Goal: Information Seeking & Learning: Learn about a topic

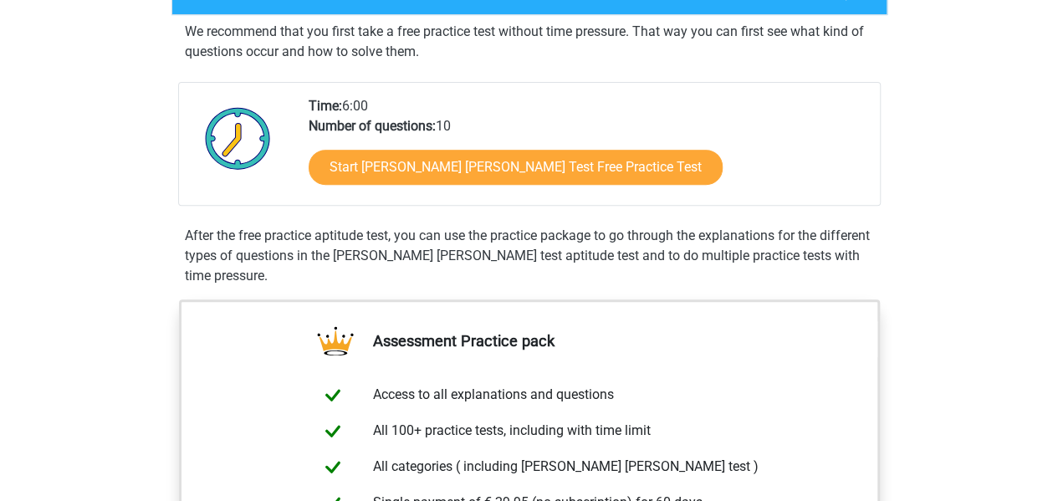
scroll to position [284, 0]
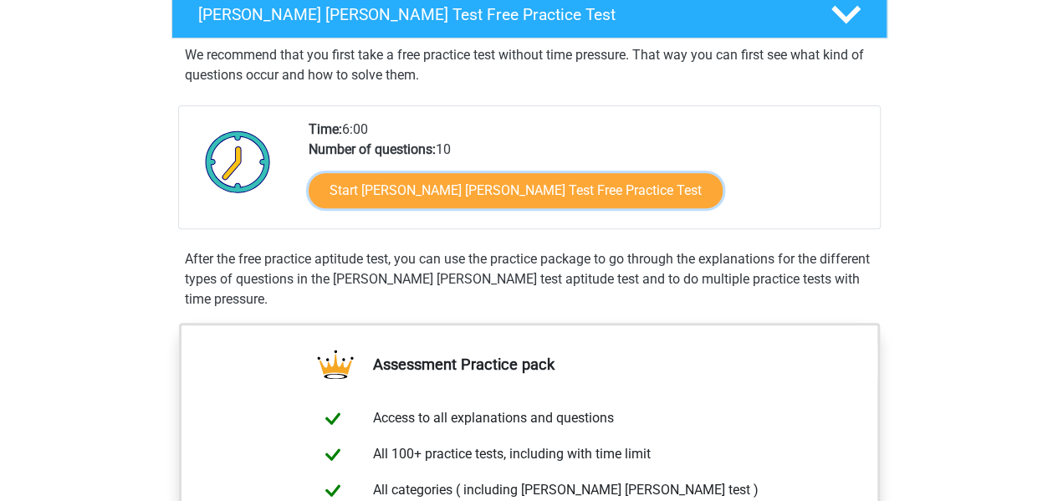
click at [576, 196] on link "Start Watson Glaser Test Free Practice Test" at bounding box center [516, 190] width 414 height 35
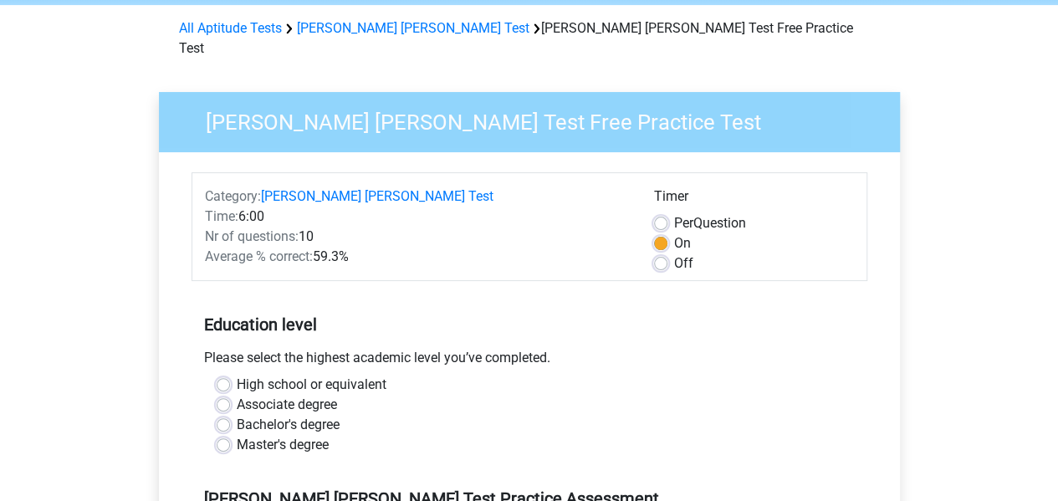
scroll to position [65, 0]
click at [674, 254] on label "Off" at bounding box center [683, 264] width 19 height 20
click at [666, 254] on input "Off" at bounding box center [660, 262] width 13 height 17
radio input "true"
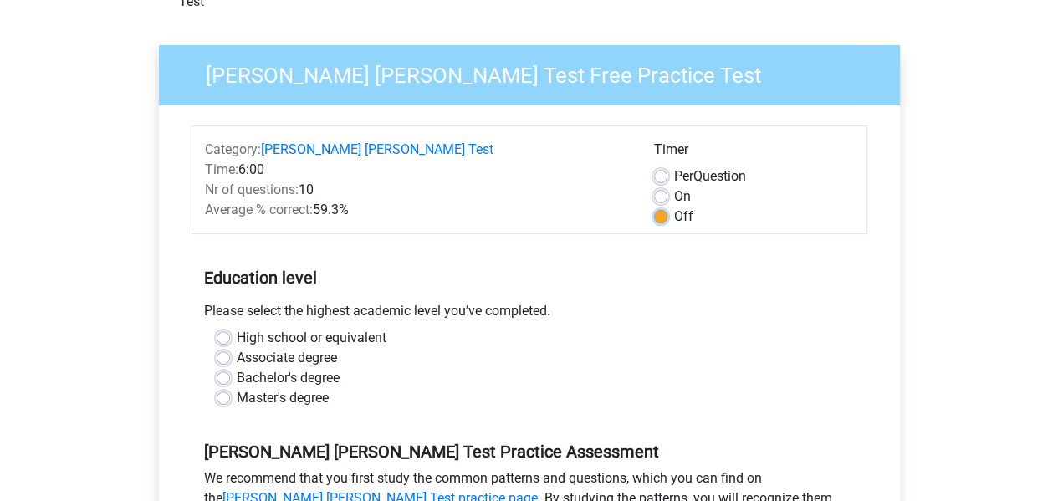
scroll to position [111, 0]
click at [237, 389] on label "Master's degree" at bounding box center [283, 399] width 92 height 20
click at [219, 389] on input "Master's degree" at bounding box center [223, 397] width 13 height 17
radio input "true"
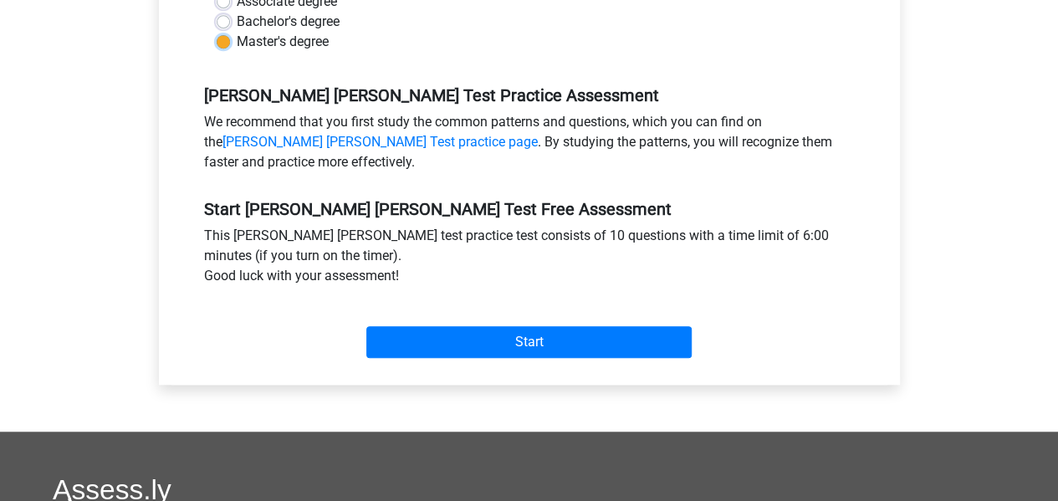
scroll to position [469, 0]
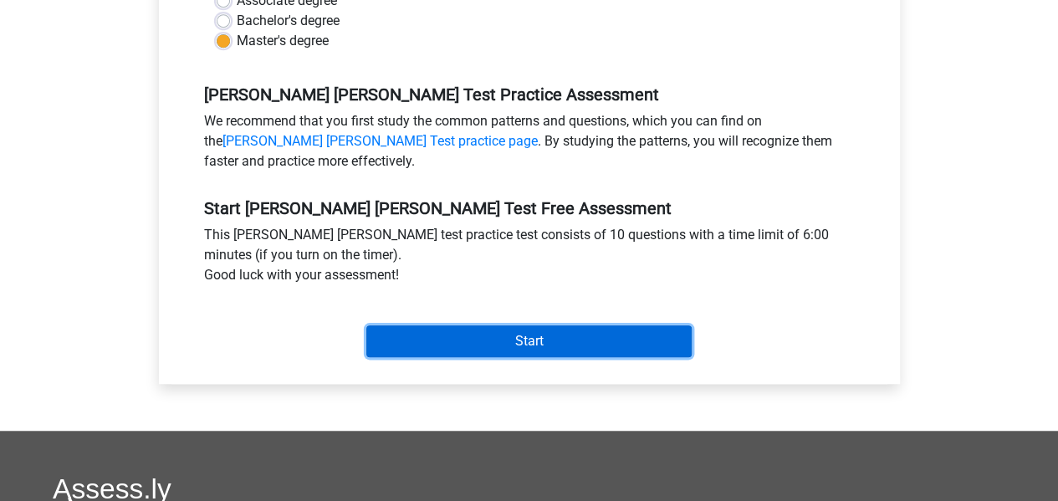
click at [512, 326] on input "Start" at bounding box center [528, 341] width 325 height 32
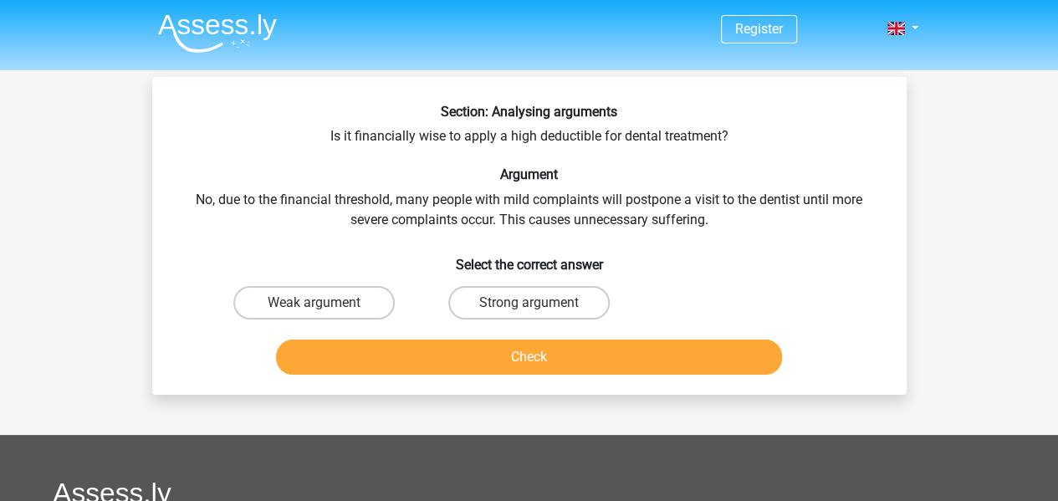
click at [273, 305] on label "Weak argument" at bounding box center [313, 302] width 161 height 33
click at [314, 305] on input "Weak argument" at bounding box center [319, 308] width 11 height 11
radio input "true"
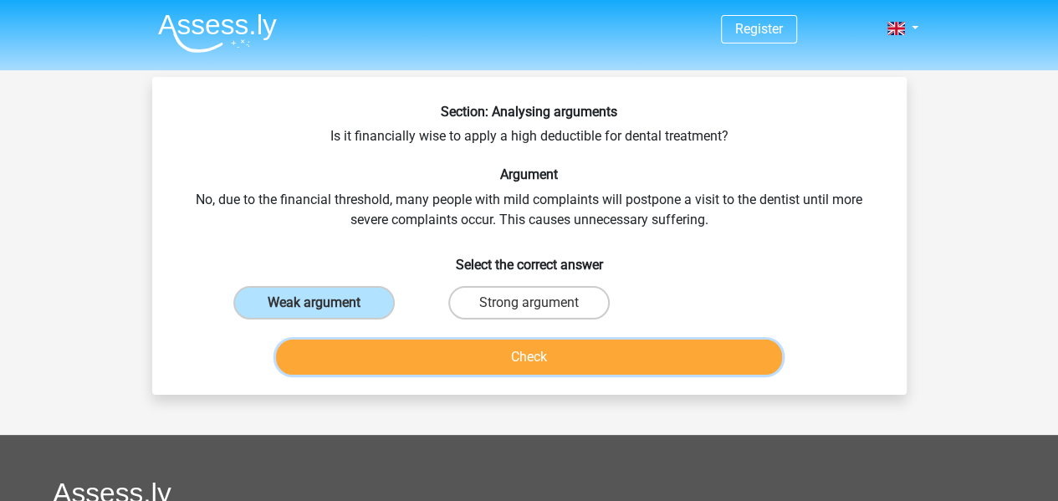
click at [562, 361] on button "Check" at bounding box center [529, 357] width 506 height 35
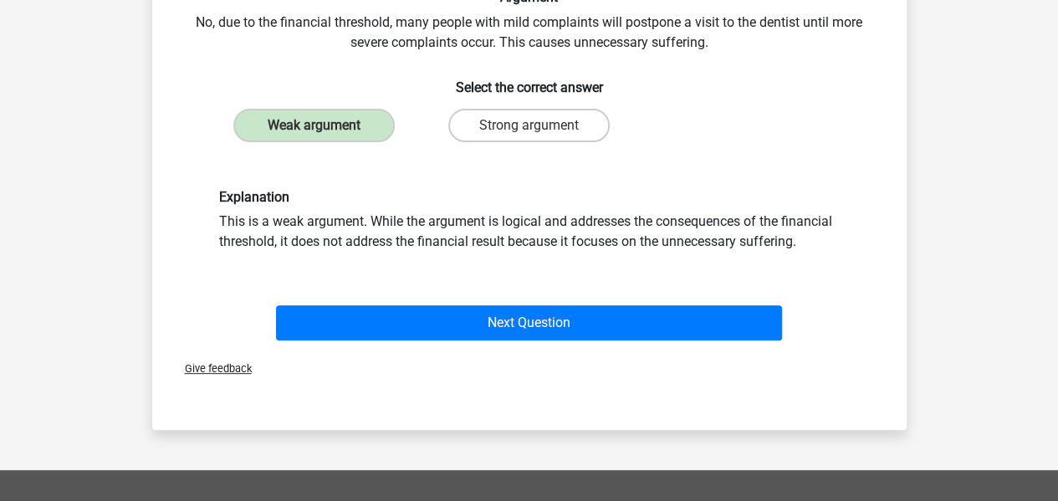
scroll to position [197, 0]
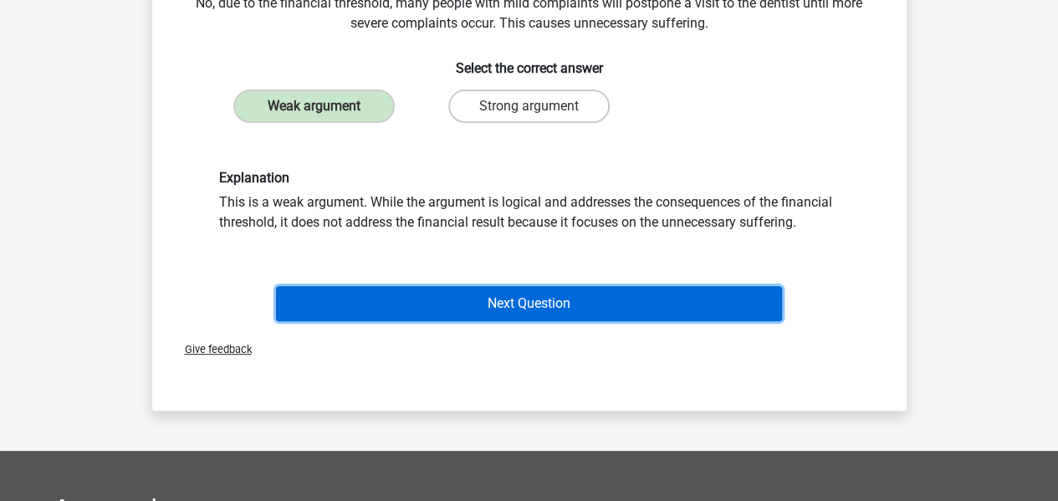
click at [484, 305] on button "Next Question" at bounding box center [529, 303] width 506 height 35
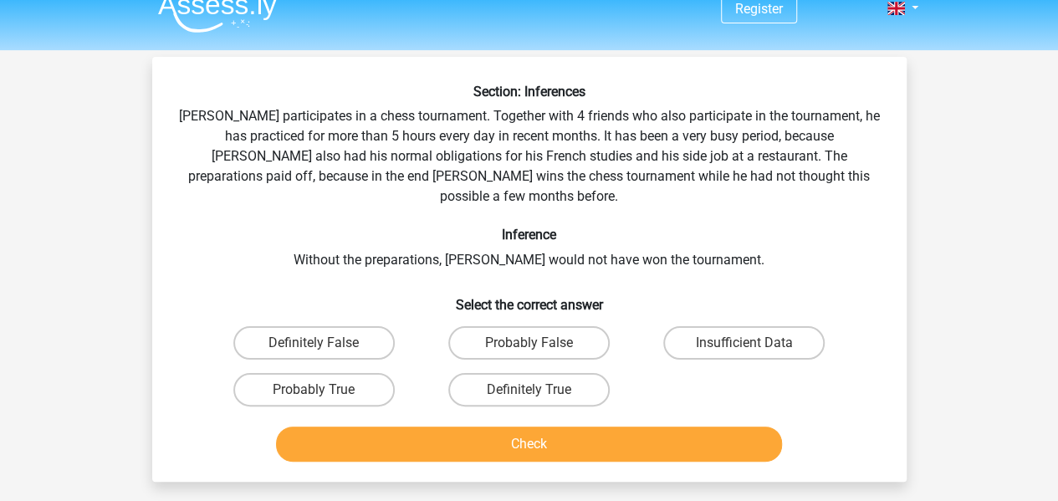
scroll to position [16, 0]
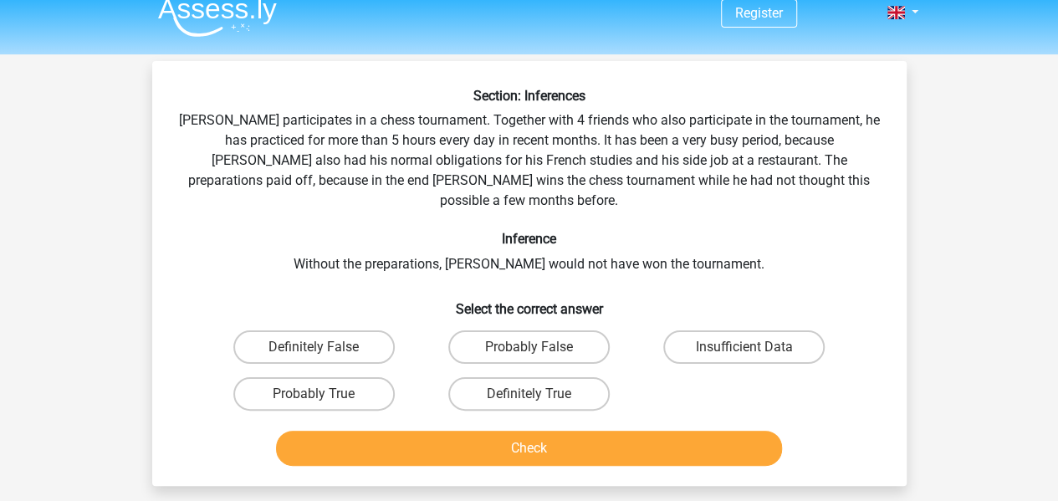
click at [325, 377] on label "Probably True" at bounding box center [313, 393] width 161 height 33
click at [325, 394] on input "Probably True" at bounding box center [319, 399] width 11 height 11
radio input "true"
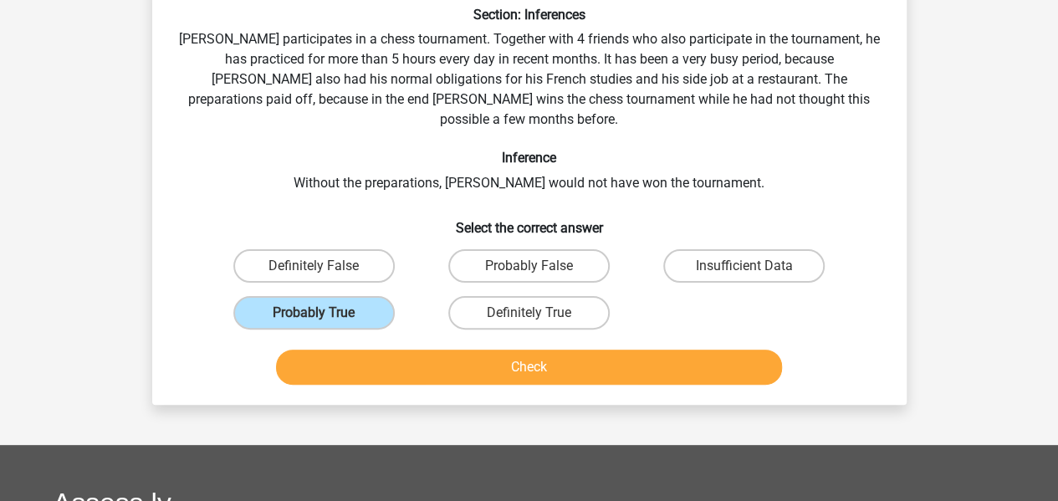
scroll to position [105, 0]
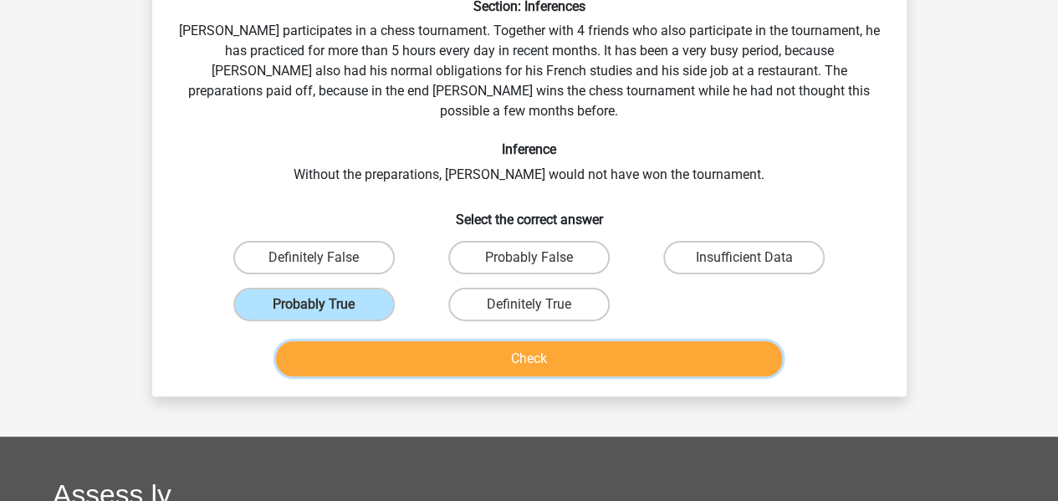
click at [557, 346] on button "Check" at bounding box center [529, 358] width 506 height 35
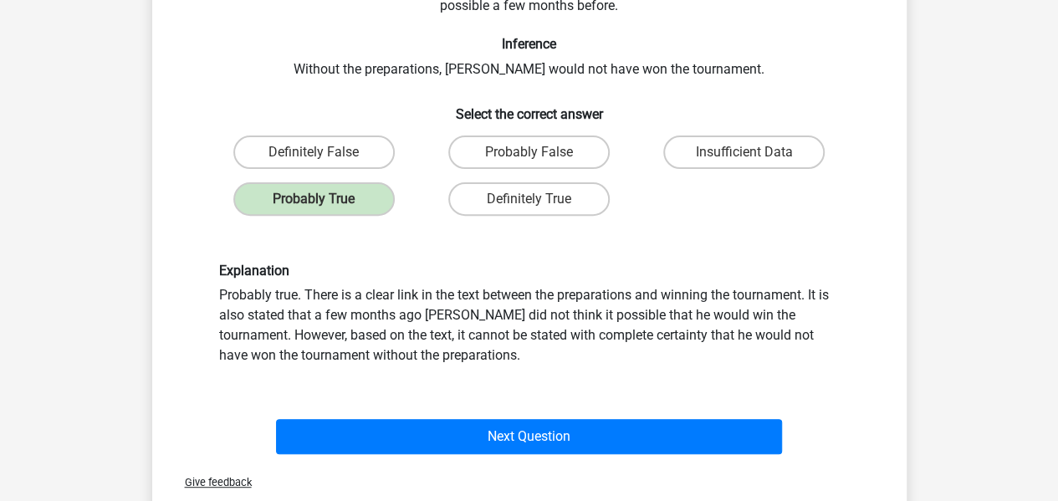
scroll to position [214, 0]
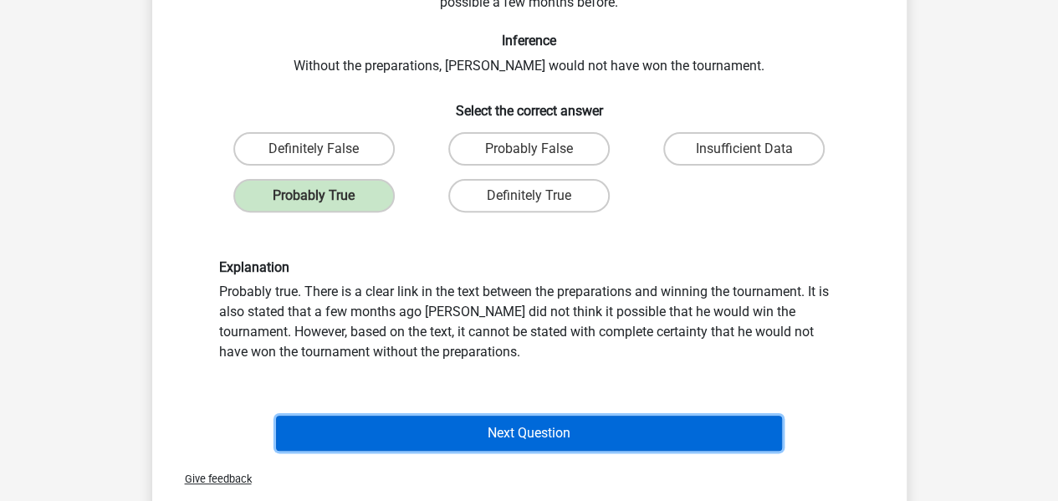
click at [563, 416] on button "Next Question" at bounding box center [529, 433] width 506 height 35
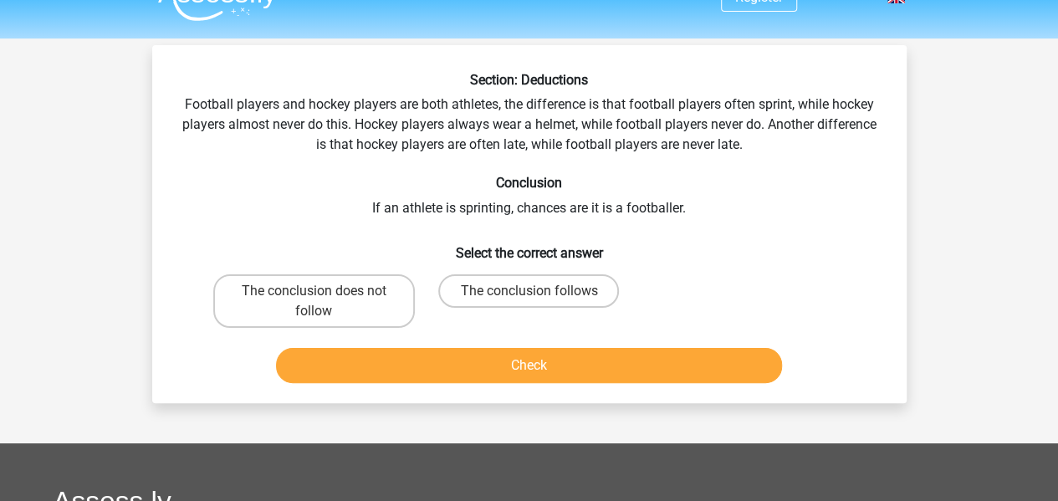
scroll to position [0, 0]
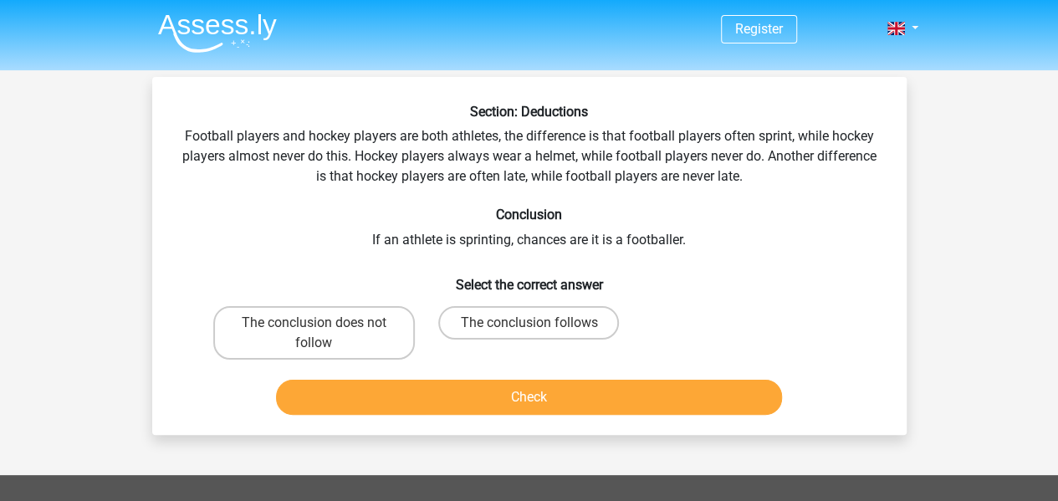
click at [360, 337] on label "The conclusion does not follow" at bounding box center [314, 333] width 202 height 54
click at [325, 334] on input "The conclusion does not follow" at bounding box center [319, 328] width 11 height 11
radio input "true"
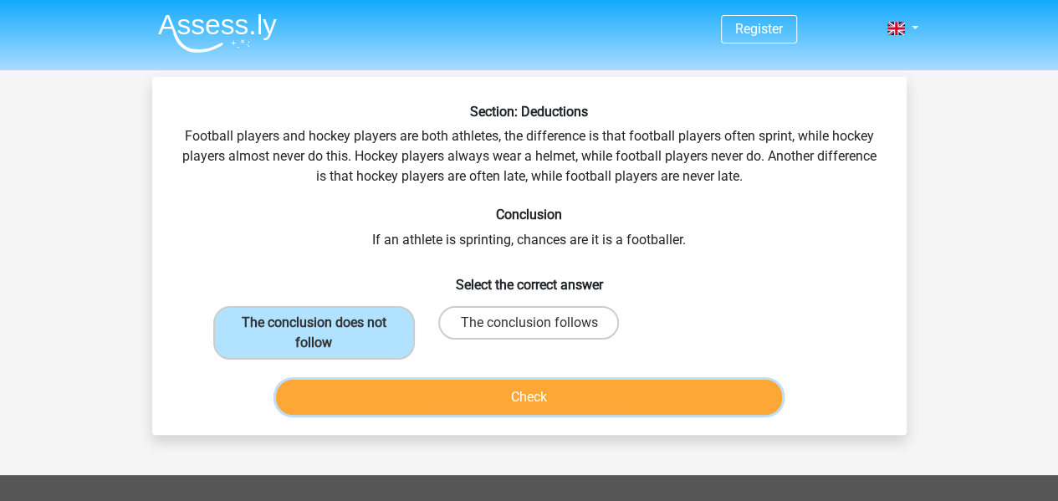
click at [519, 397] on button "Check" at bounding box center [529, 397] width 506 height 35
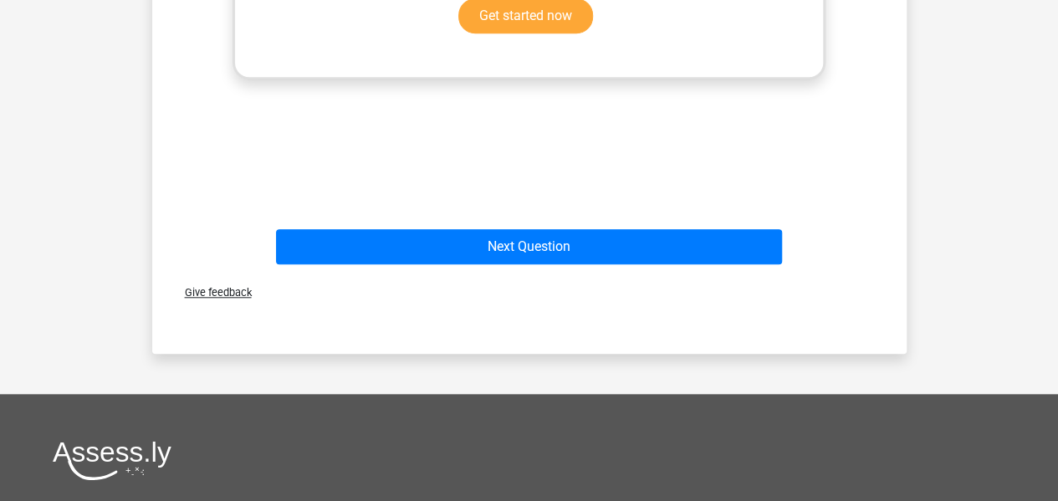
scroll to position [699, 0]
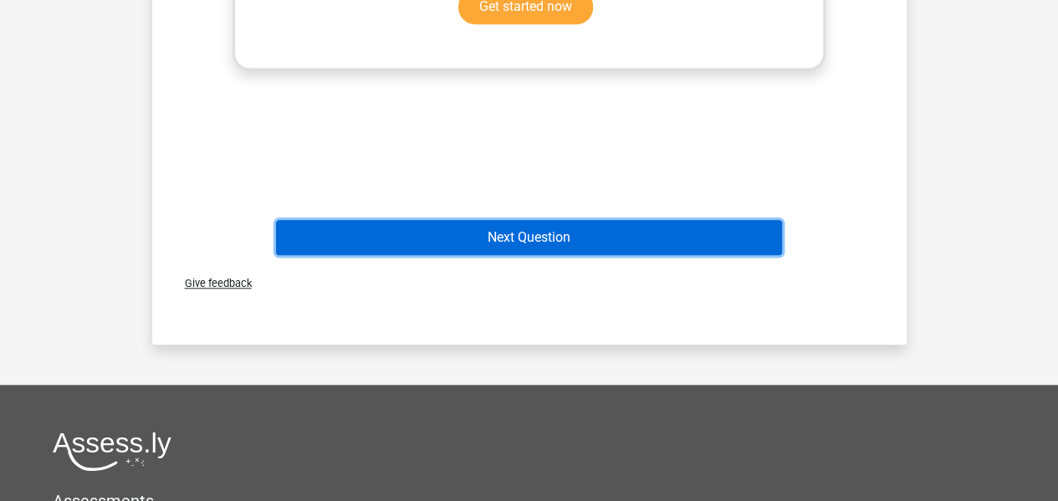
click at [602, 247] on button "Next Question" at bounding box center [529, 237] width 506 height 35
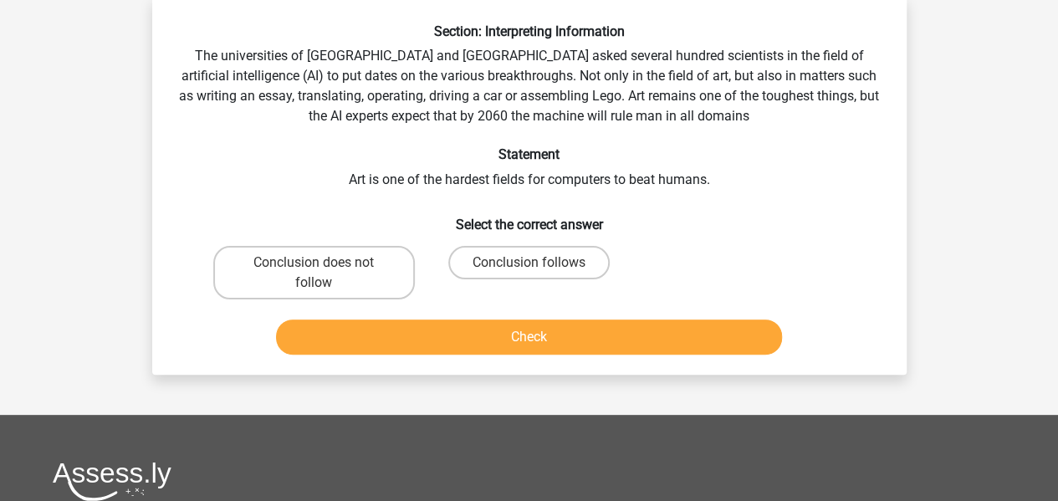
scroll to position [77, 0]
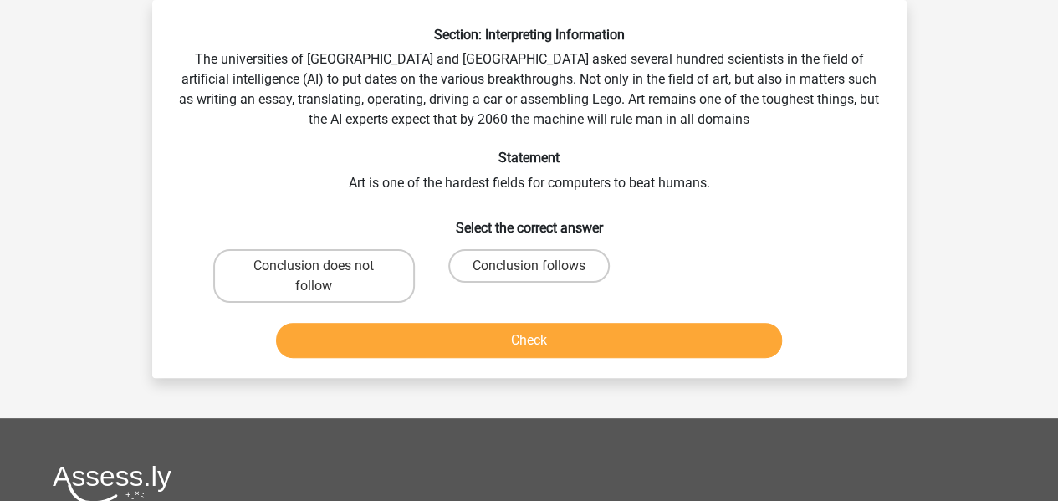
click at [576, 270] on label "Conclusion follows" at bounding box center [528, 265] width 161 height 33
click at [540, 270] on input "Conclusion follows" at bounding box center [534, 271] width 11 height 11
radio input "true"
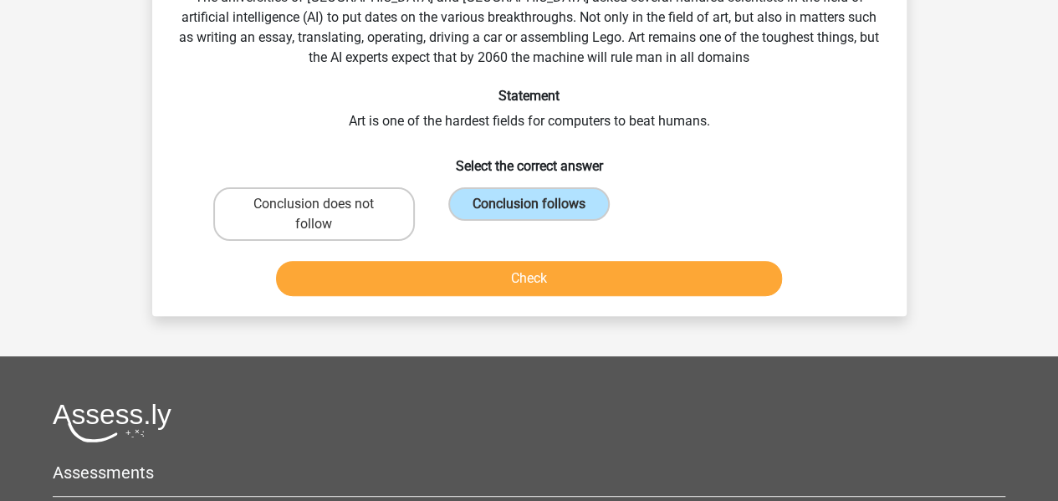
scroll to position [151, 0]
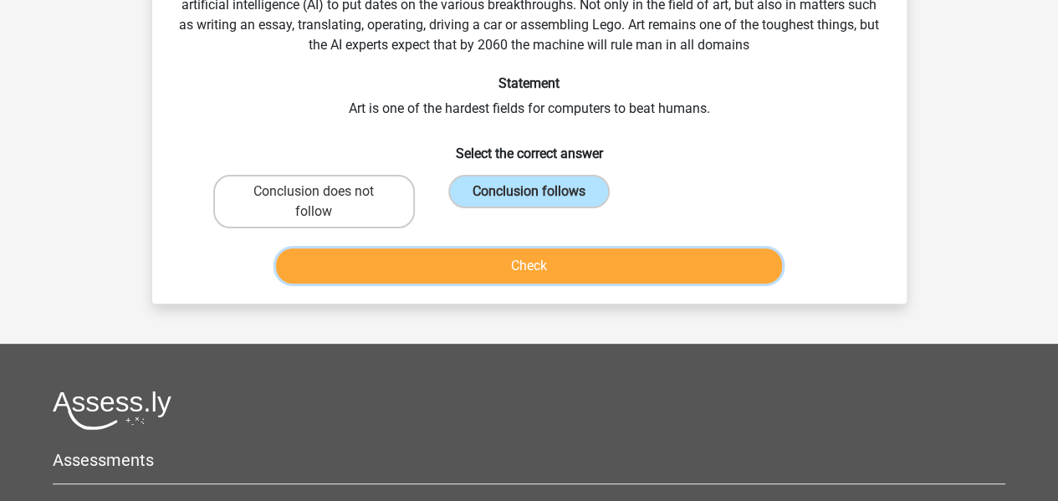
click at [596, 274] on button "Check" at bounding box center [529, 265] width 506 height 35
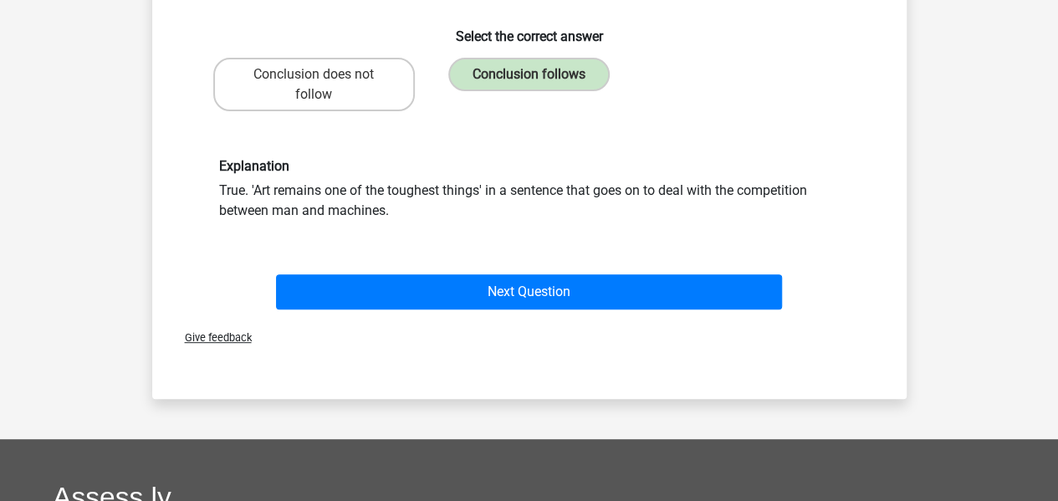
scroll to position [269, 0]
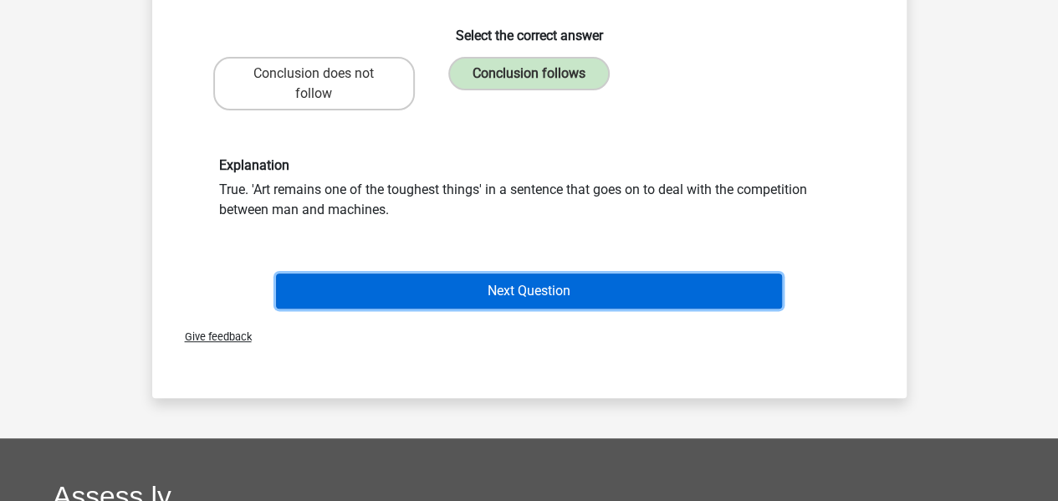
click at [586, 284] on button "Next Question" at bounding box center [529, 291] width 506 height 35
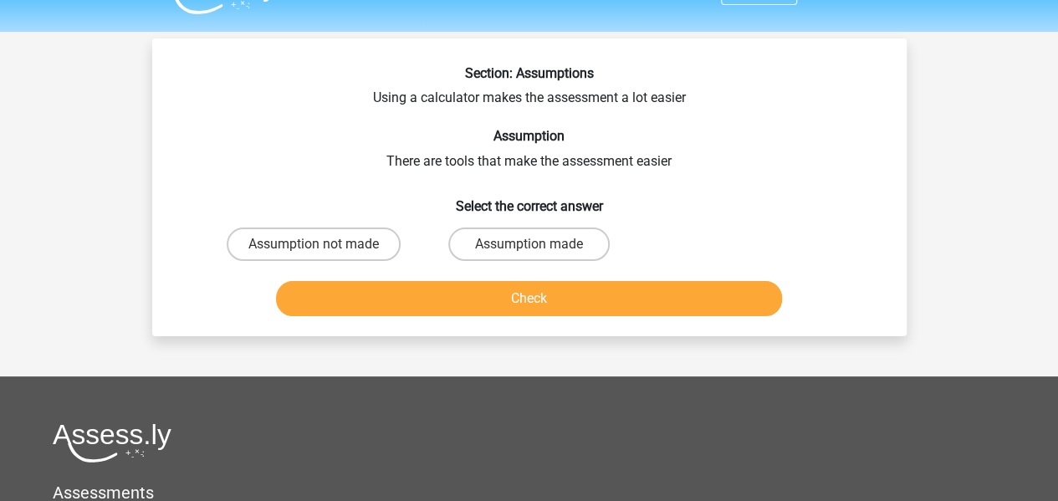
scroll to position [0, 0]
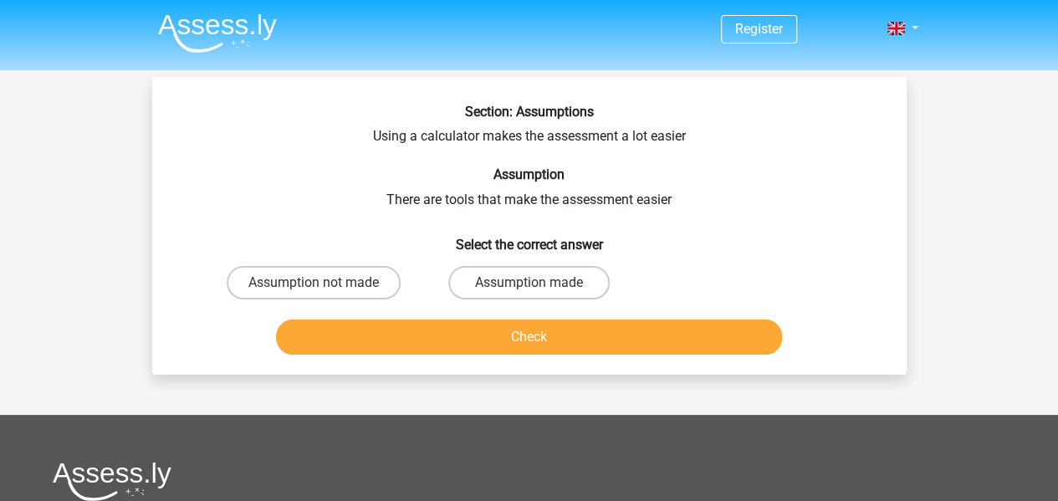
click at [566, 289] on label "Assumption made" at bounding box center [528, 282] width 161 height 33
click at [540, 289] on input "Assumption made" at bounding box center [534, 288] width 11 height 11
radio input "true"
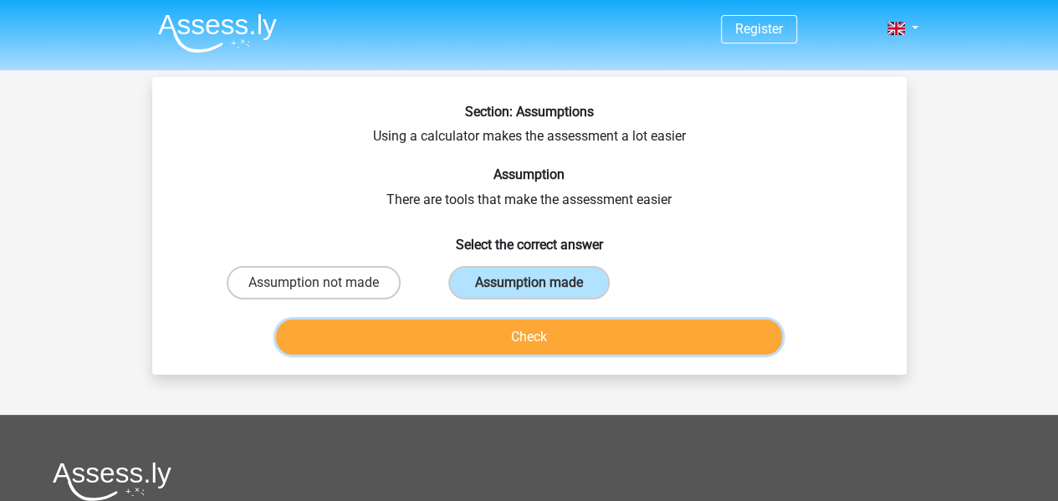
click at [565, 349] on button "Check" at bounding box center [529, 337] width 506 height 35
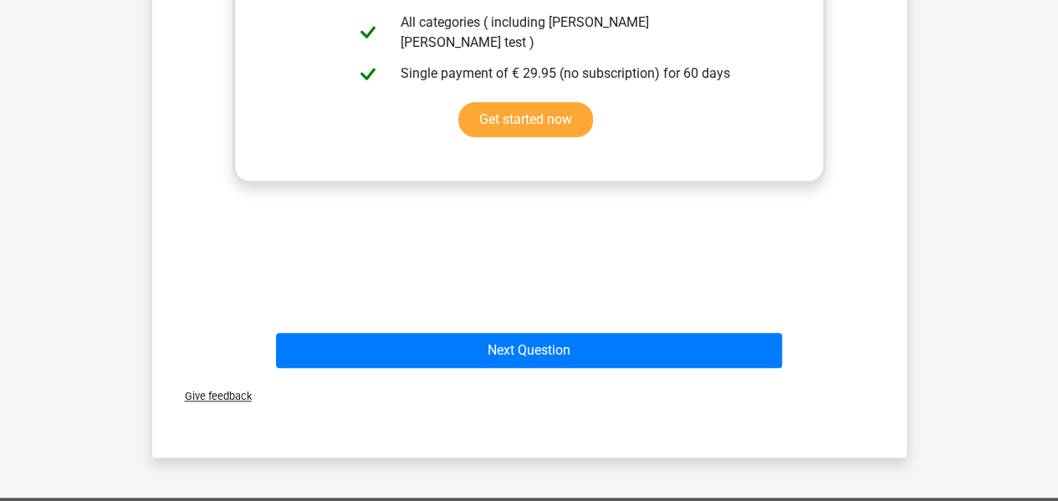
scroll to position [527, 0]
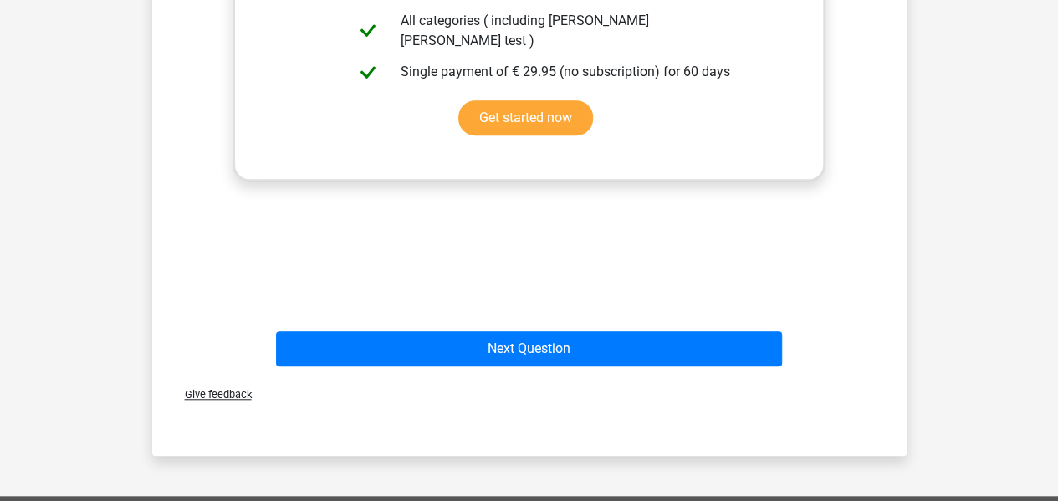
click at [592, 356] on button "Next Question" at bounding box center [529, 348] width 506 height 35
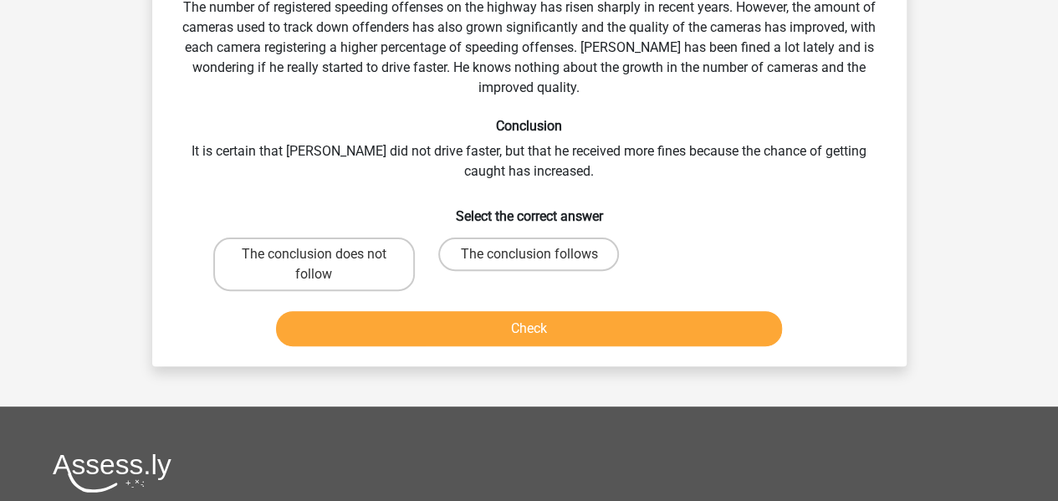
scroll to position [136, 0]
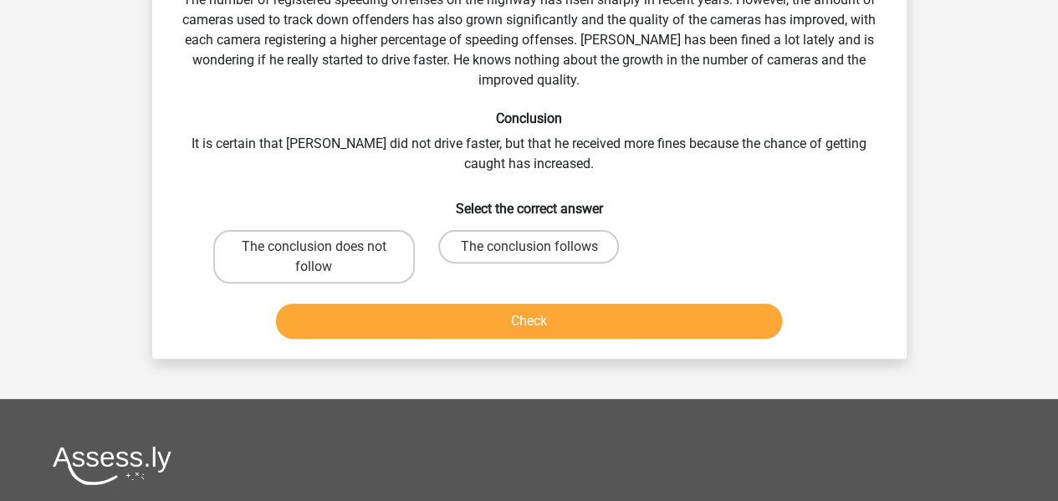
click at [360, 253] on label "The conclusion does not follow" at bounding box center [314, 257] width 202 height 54
click at [325, 253] on input "The conclusion does not follow" at bounding box center [319, 252] width 11 height 11
radio input "true"
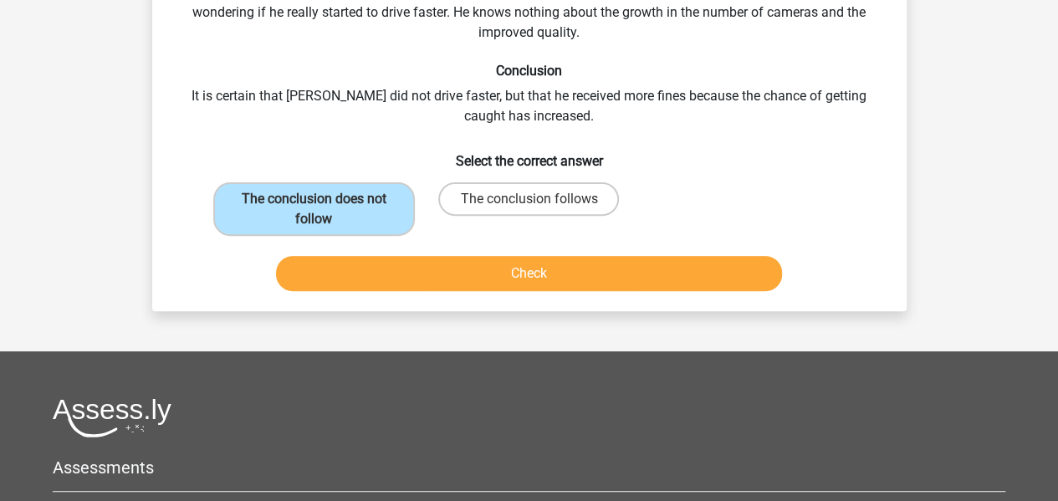
scroll to position [196, 0]
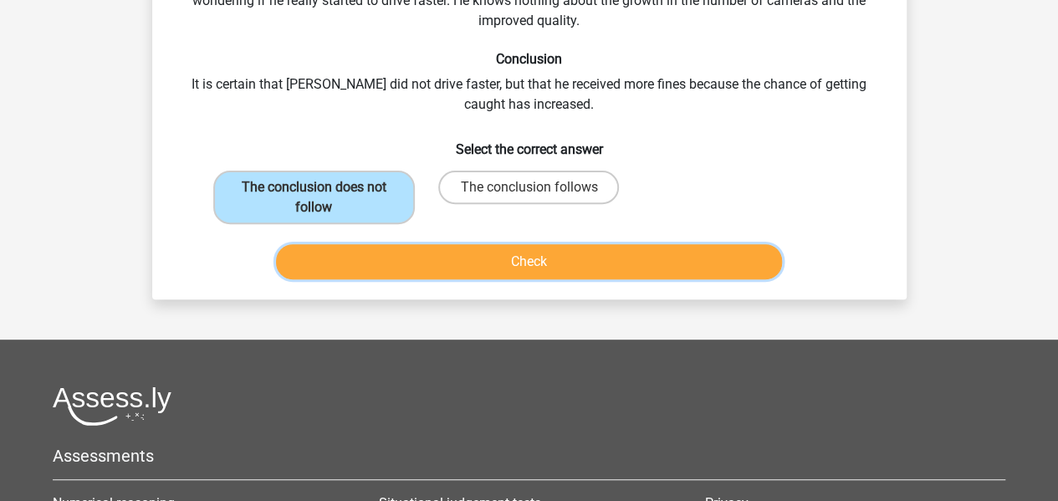
click at [641, 265] on button "Check" at bounding box center [529, 261] width 506 height 35
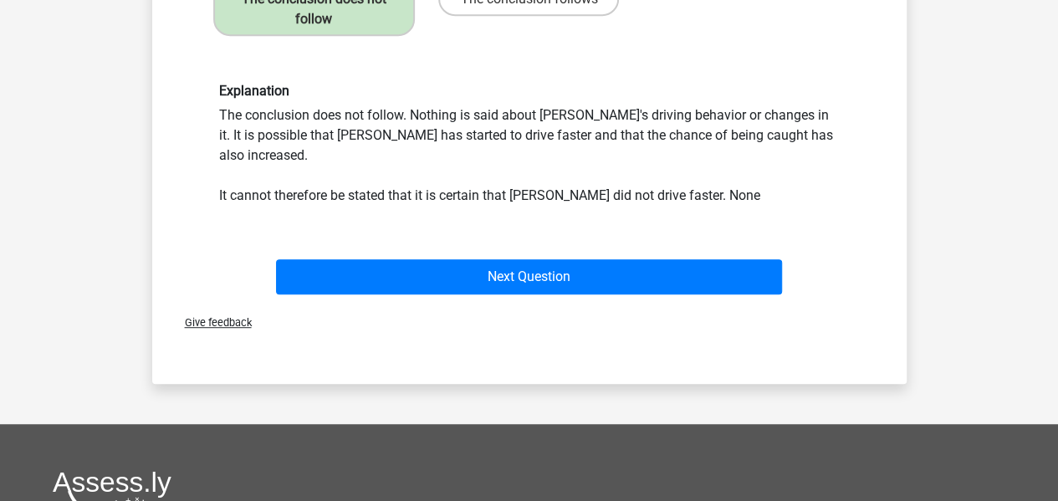
scroll to position [398, 0]
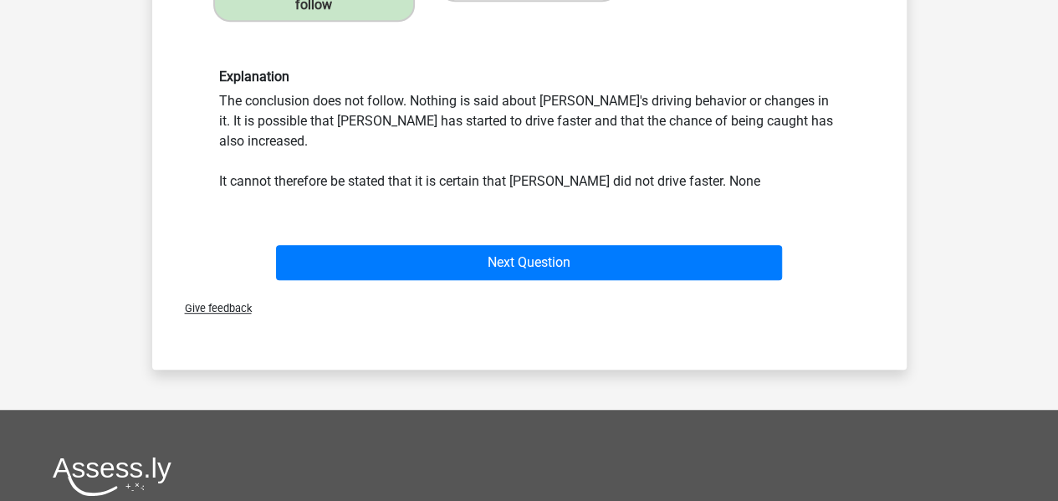
click at [671, 245] on button "Next Question" at bounding box center [529, 262] width 506 height 35
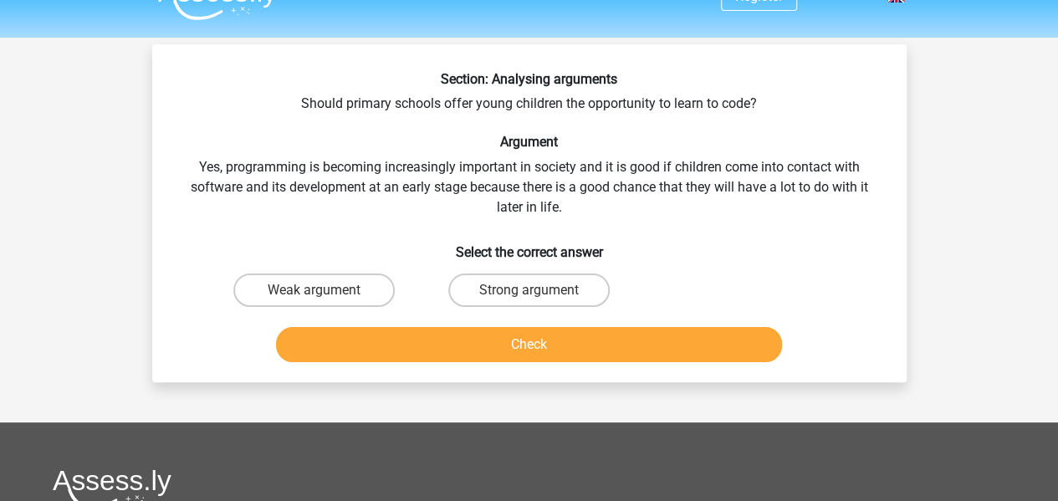
scroll to position [27, 0]
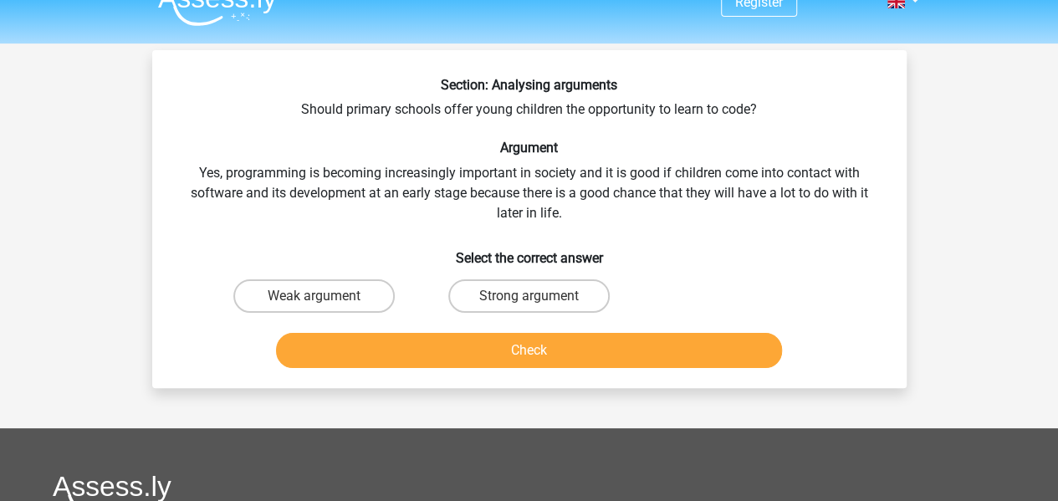
click at [267, 298] on label "Weak argument" at bounding box center [313, 295] width 161 height 33
click at [314, 298] on input "Weak argument" at bounding box center [319, 301] width 11 height 11
radio input "true"
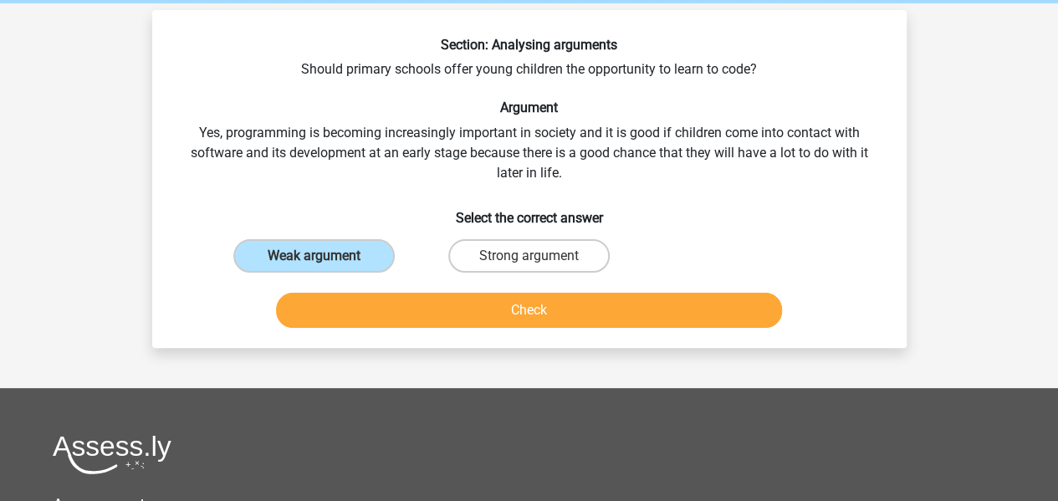
scroll to position [69, 0]
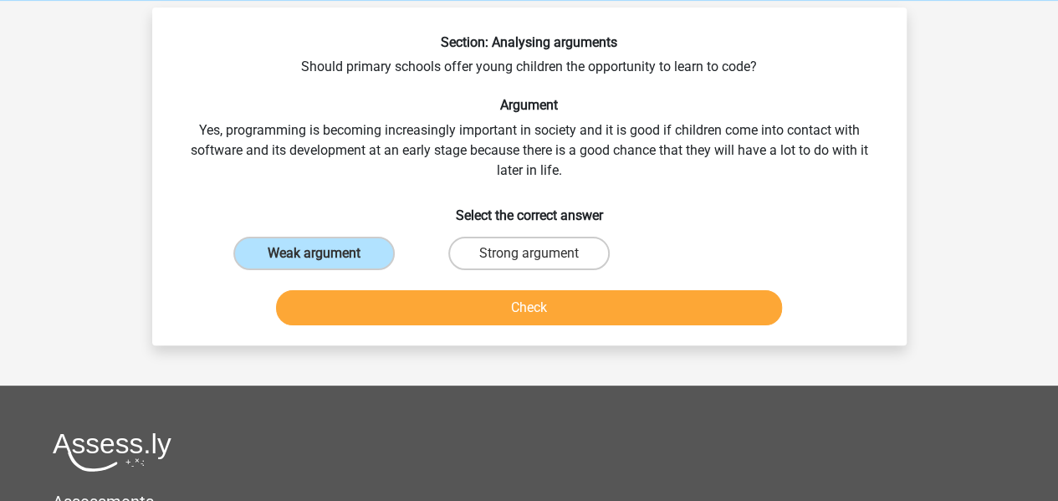
click at [597, 315] on button "Check" at bounding box center [529, 307] width 506 height 35
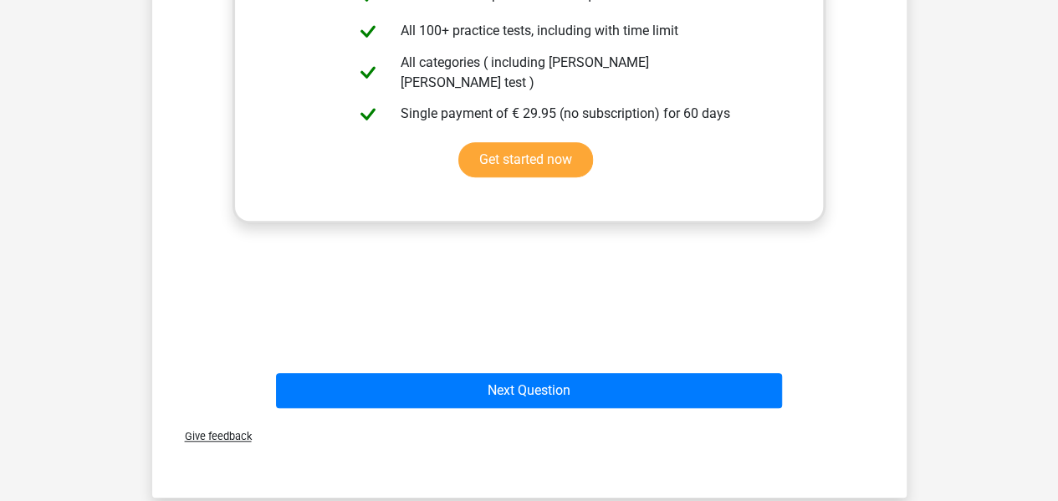
click at [113, 252] on div "Register Nederlands English" at bounding box center [529, 227] width 1058 height 1505
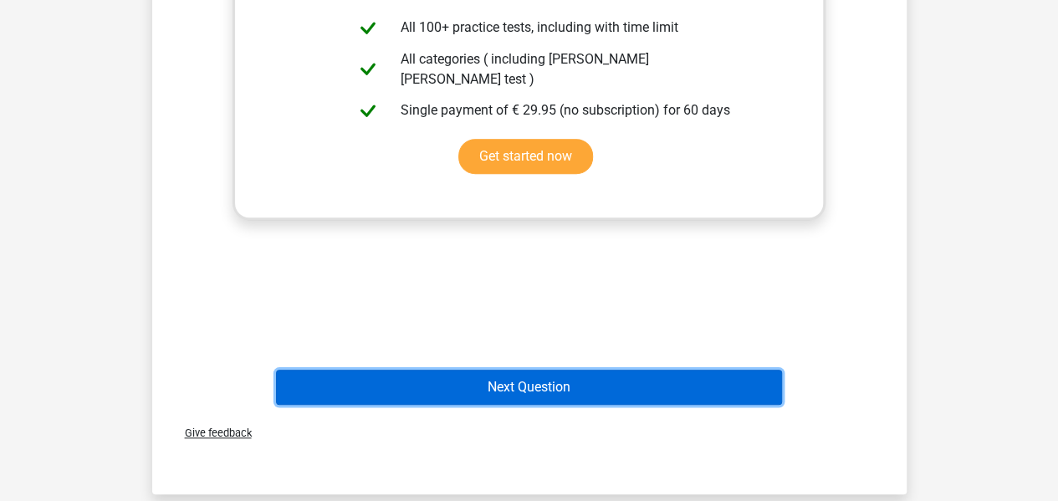
click at [309, 388] on button "Next Question" at bounding box center [529, 387] width 506 height 35
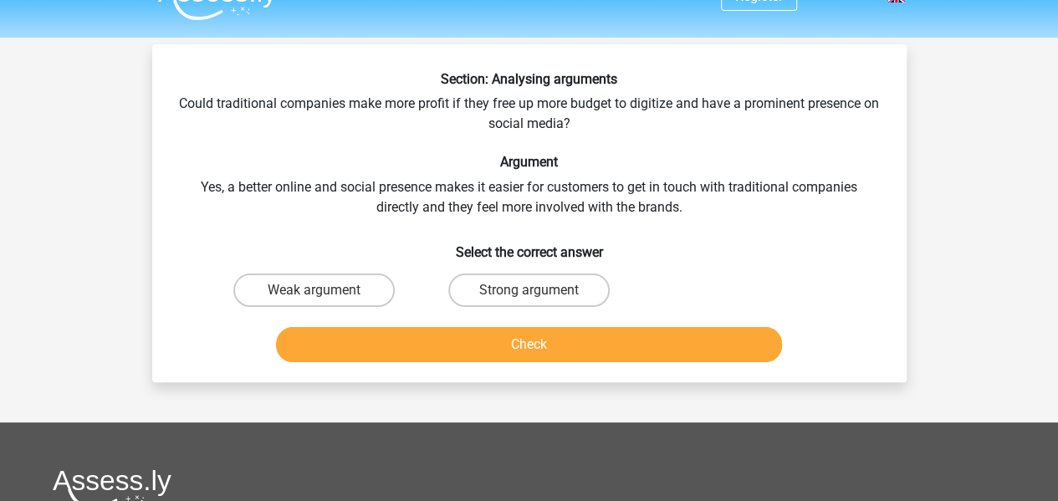
scroll to position [31, 0]
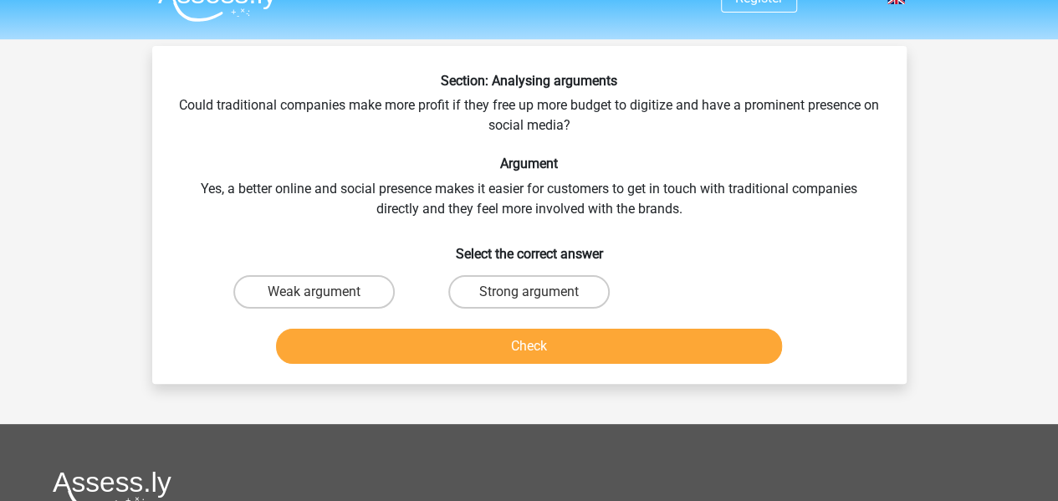
click at [530, 292] on input "Strong argument" at bounding box center [534, 297] width 11 height 11
radio input "true"
click at [562, 355] on button "Check" at bounding box center [529, 346] width 506 height 35
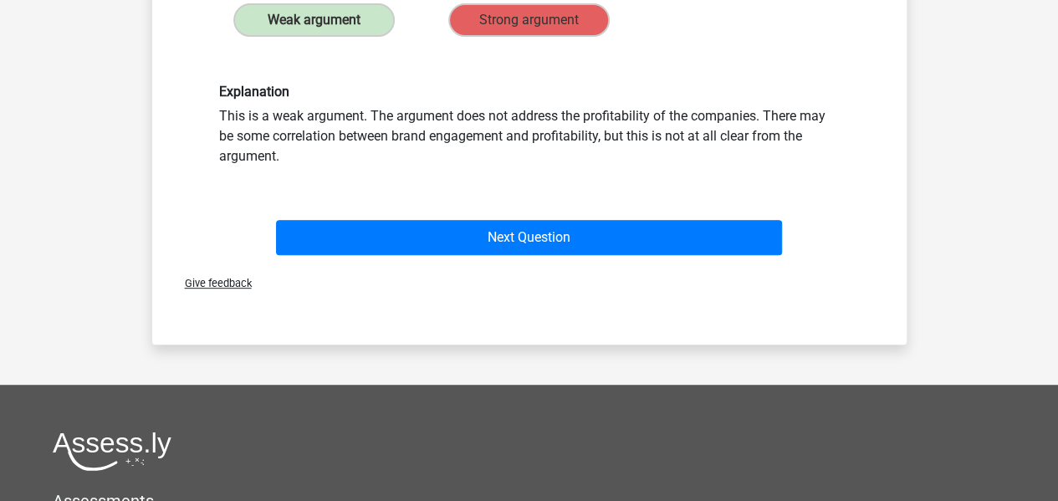
scroll to position [305, 0]
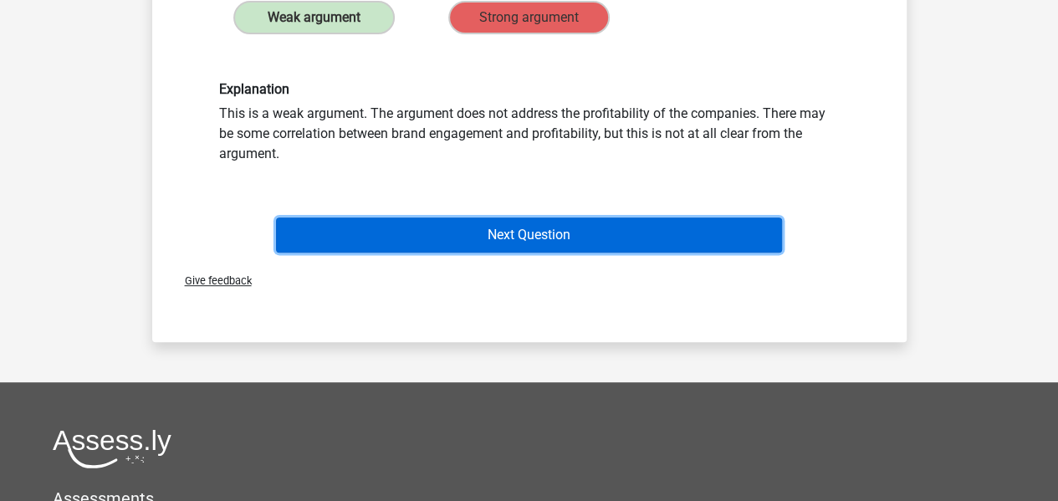
click at [611, 243] on button "Next Question" at bounding box center [529, 235] width 506 height 35
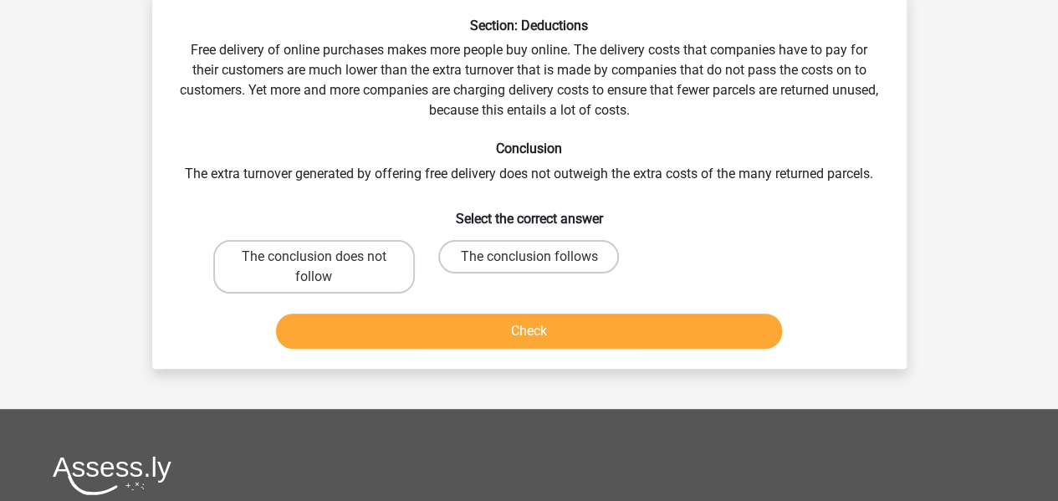
scroll to position [77, 0]
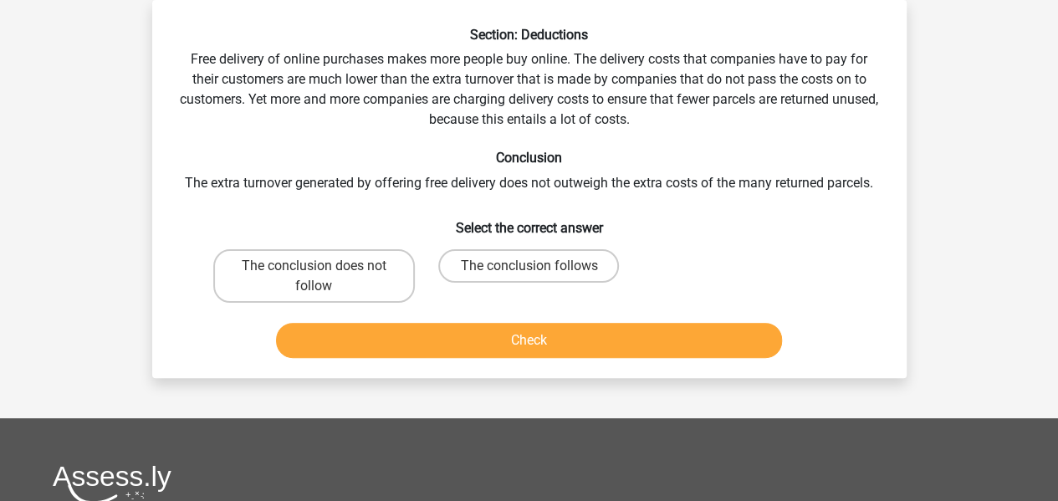
click at [327, 278] on label "The conclusion does not follow" at bounding box center [314, 276] width 202 height 54
click at [325, 277] on input "The conclusion does not follow" at bounding box center [319, 271] width 11 height 11
radio input "true"
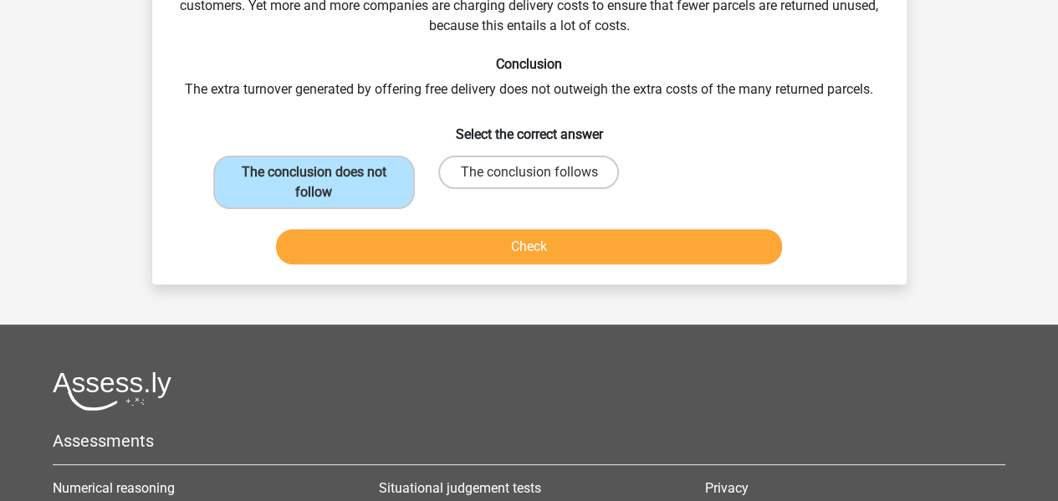
scroll to position [177, 0]
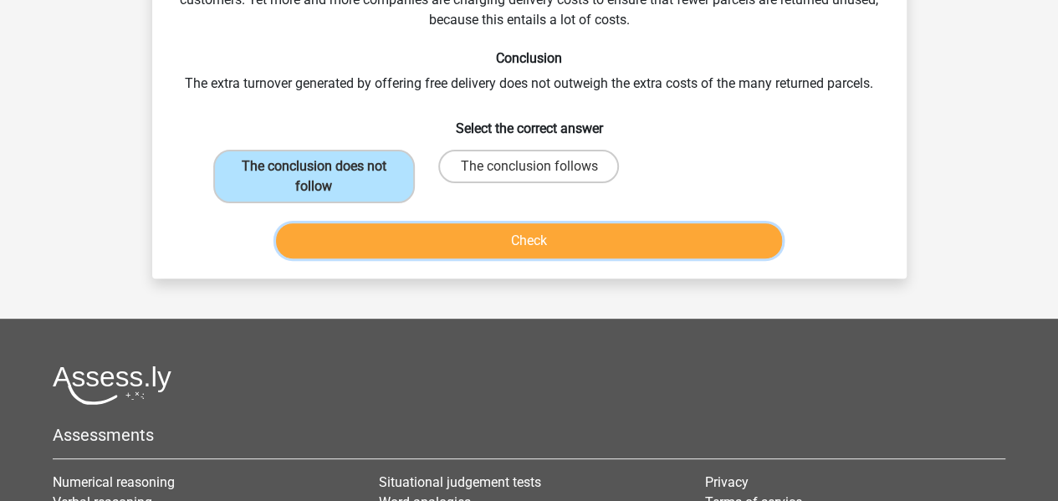
click at [612, 247] on button "Check" at bounding box center [529, 240] width 506 height 35
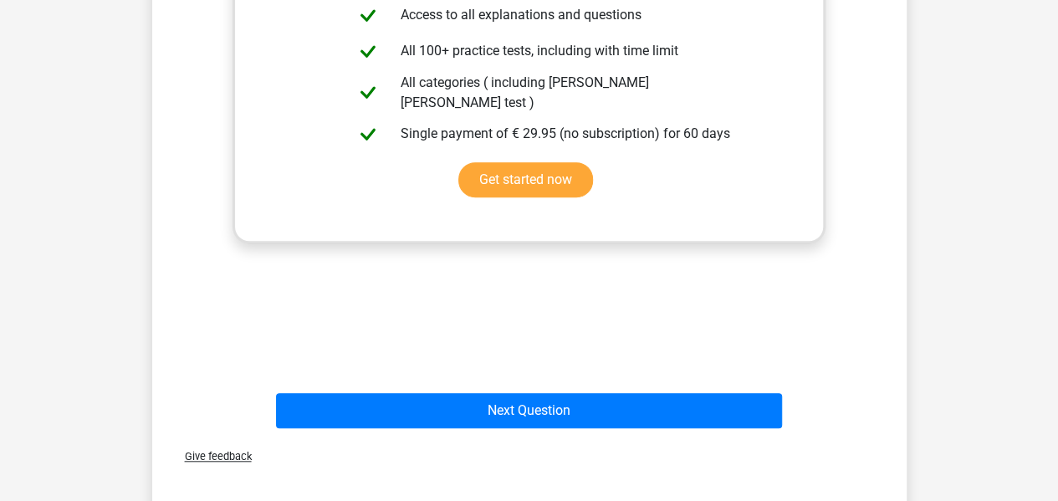
scroll to position [551, 0]
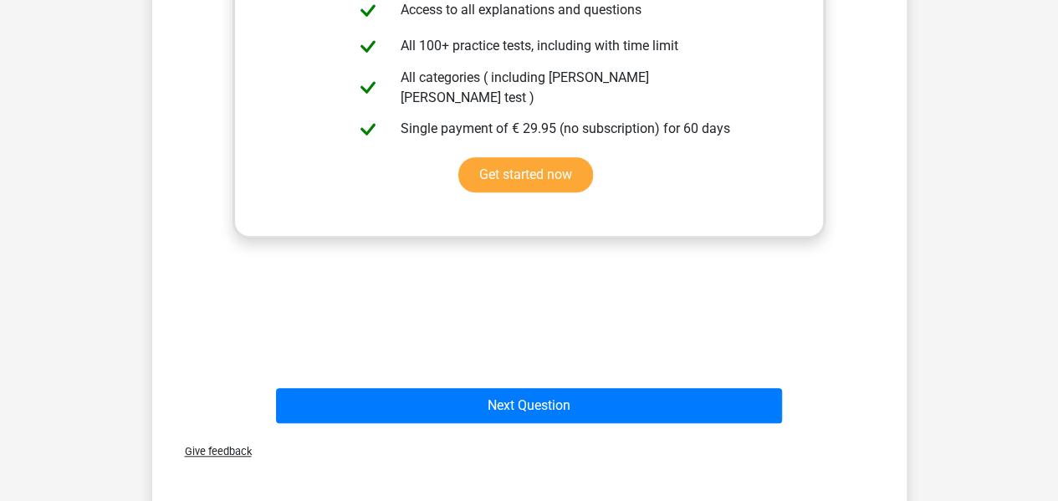
click at [525, 410] on button "Next Question" at bounding box center [529, 405] width 506 height 35
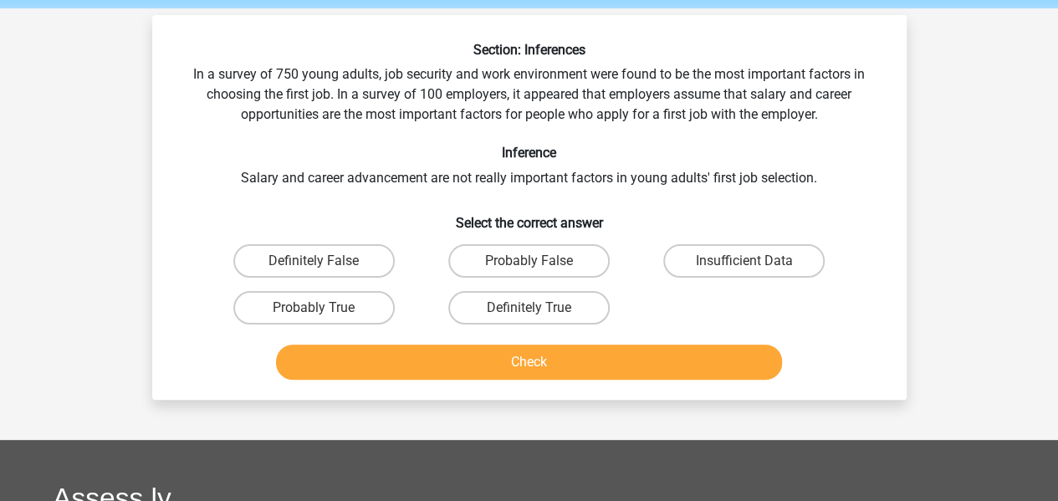
scroll to position [59, 0]
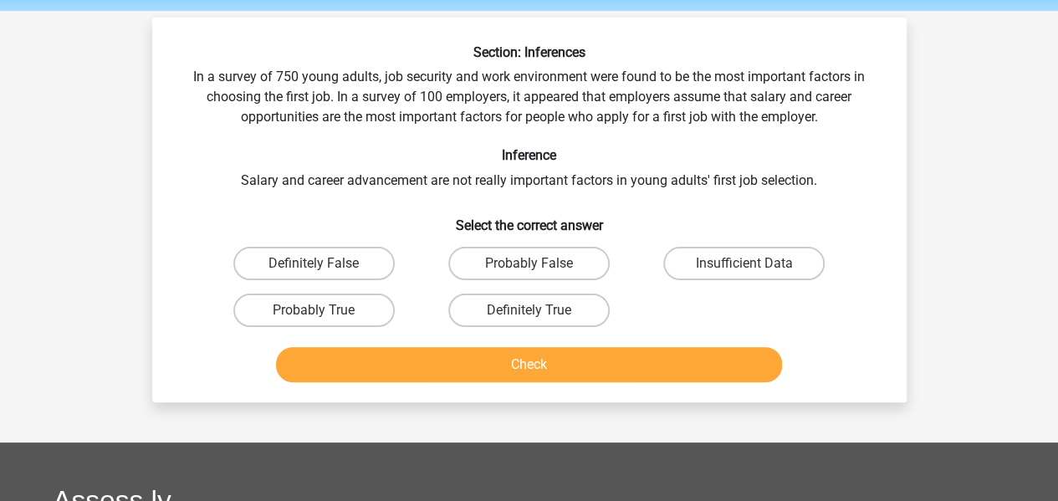
click at [551, 260] on label "Probably False" at bounding box center [528, 263] width 161 height 33
click at [540, 264] on input "Probably False" at bounding box center [534, 269] width 11 height 11
radio input "true"
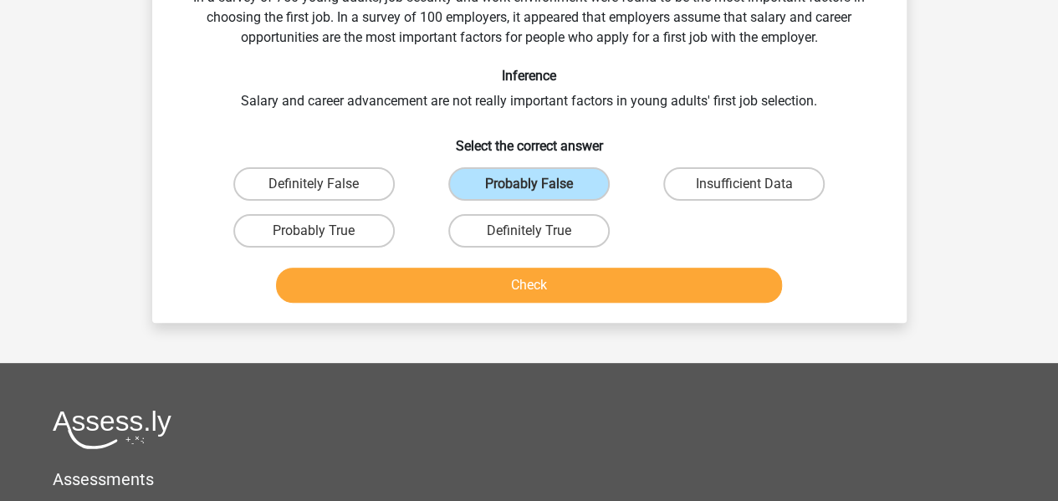
scroll to position [151, 0]
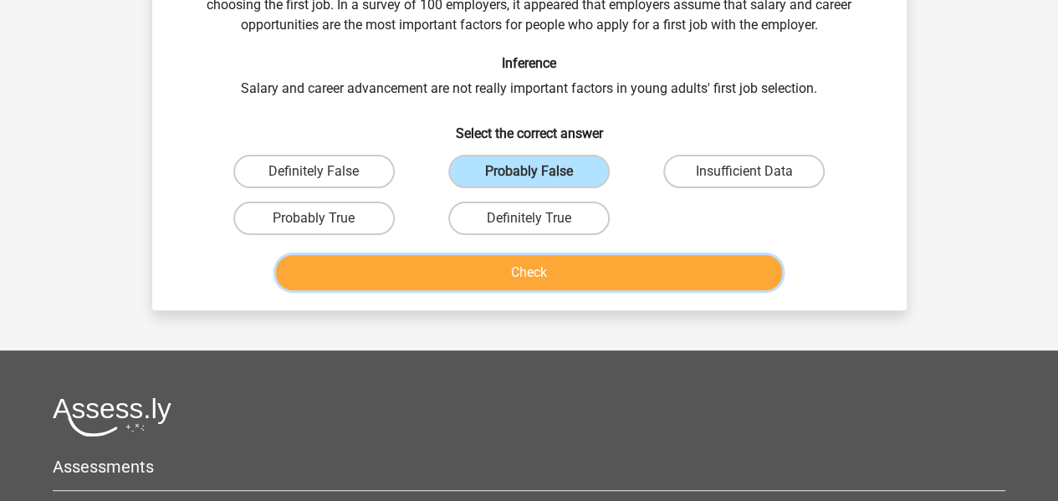
click at [564, 278] on button "Check" at bounding box center [529, 272] width 506 height 35
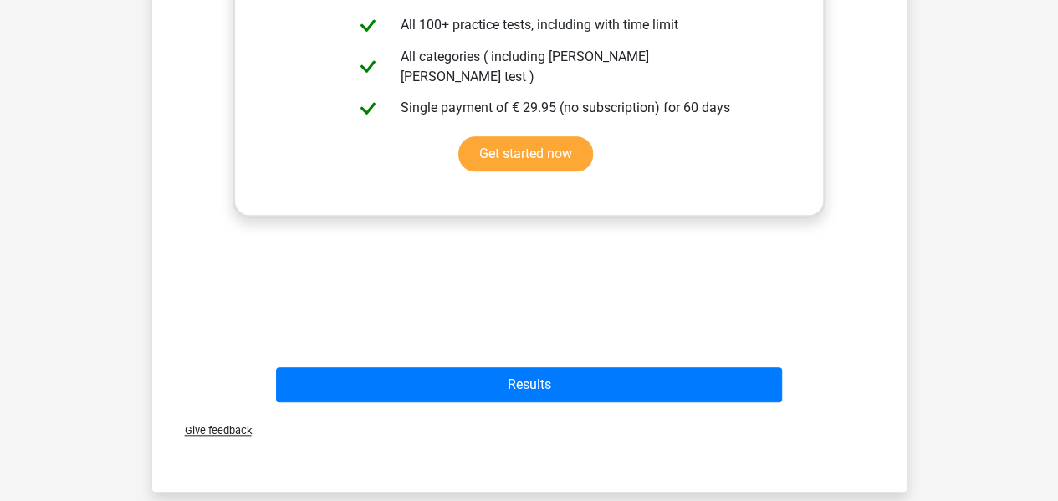
scroll to position [584, 0]
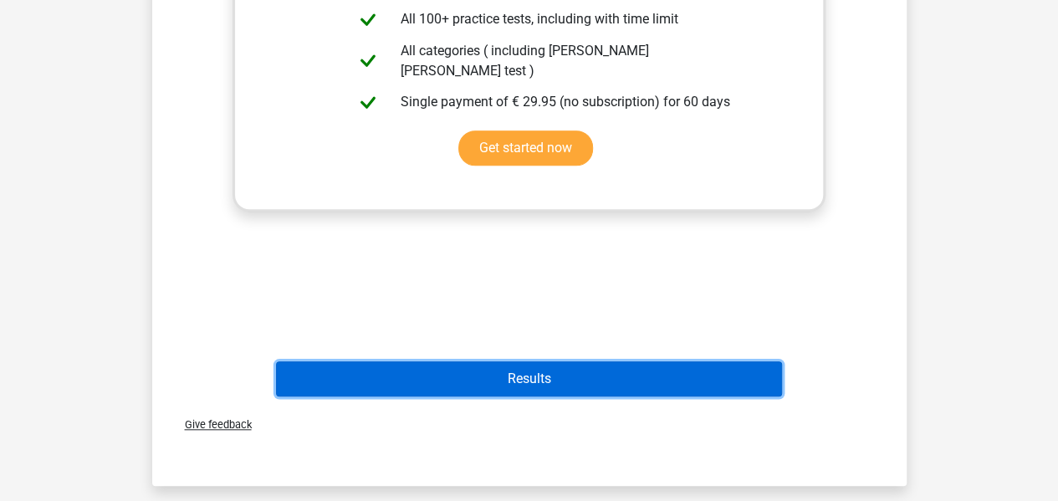
click at [561, 372] on button "Results" at bounding box center [529, 378] width 506 height 35
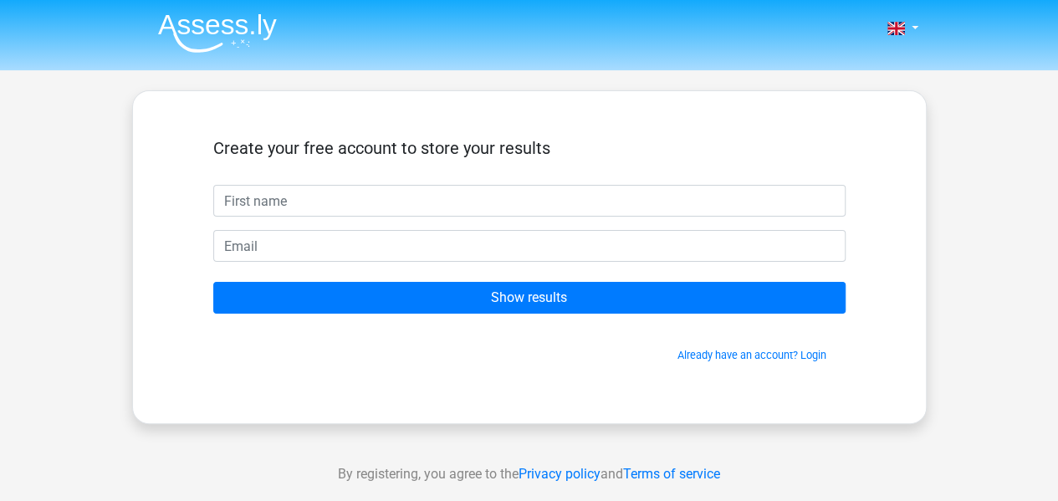
click at [256, 196] on input "text" at bounding box center [529, 201] width 633 height 32
type input "[EMAIL_ADDRESS][DOMAIN_NAME]"
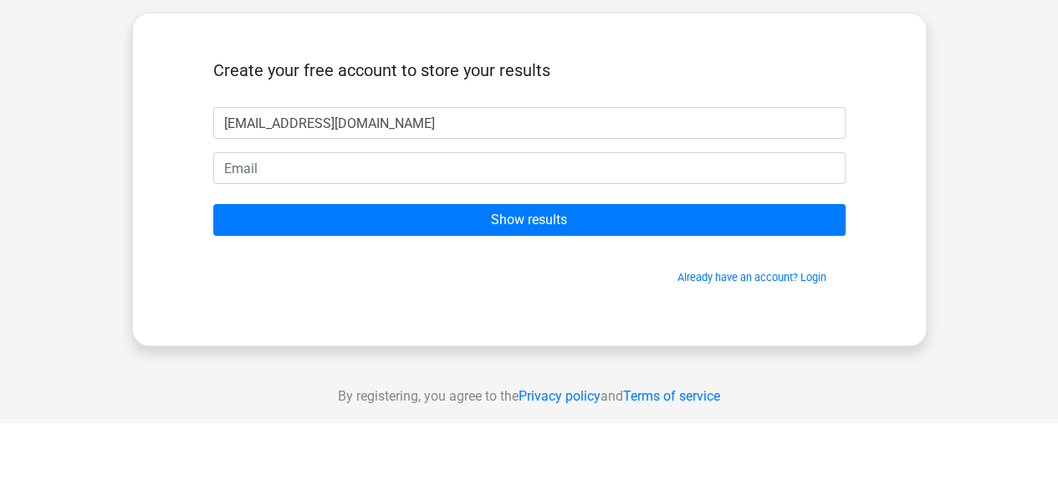
click at [273, 202] on input "[EMAIL_ADDRESS][DOMAIN_NAME]" at bounding box center [529, 201] width 633 height 32
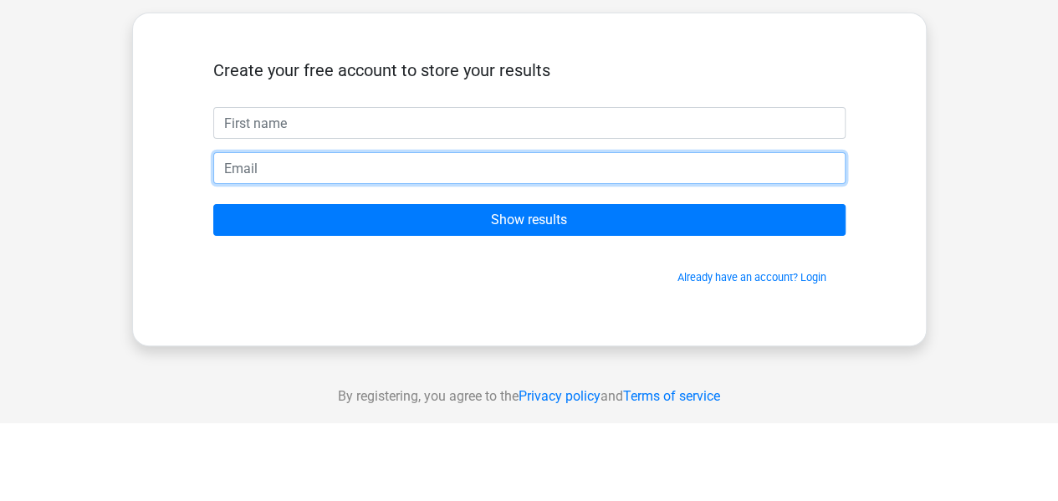
click at [236, 241] on input "email" at bounding box center [529, 246] width 633 height 32
paste input "[EMAIL_ADDRESS][DOMAIN_NAME]"
type input "[EMAIL_ADDRESS][DOMAIN_NAME]"
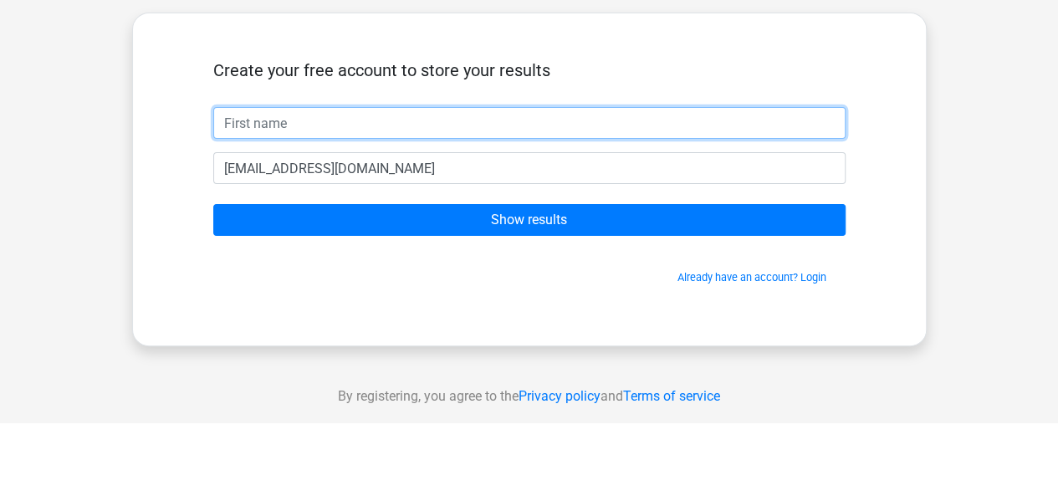
click at [272, 202] on input "text" at bounding box center [529, 201] width 633 height 32
type input "[DEMOGRAPHIC_DATA]"
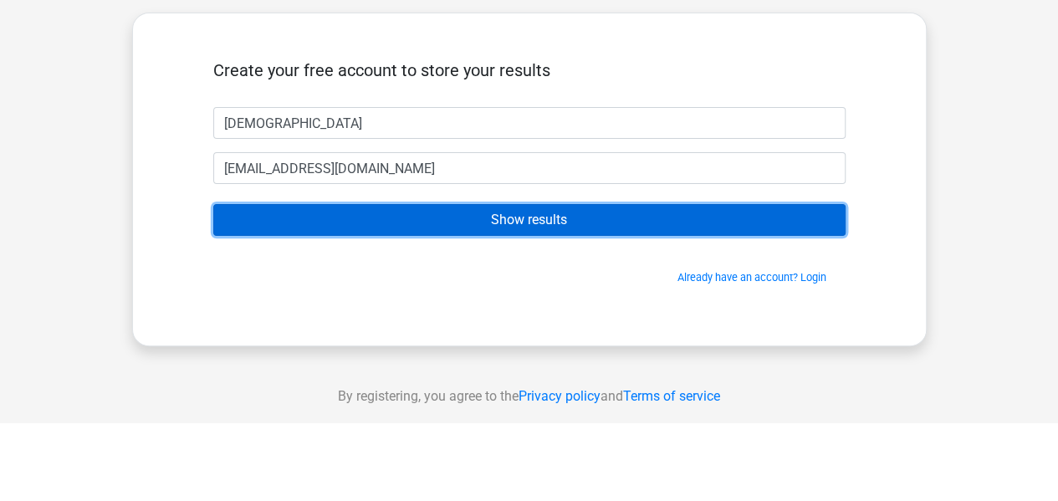
click at [594, 304] on input "Show results" at bounding box center [529, 298] width 633 height 32
